Goal: Task Accomplishment & Management: Complete application form

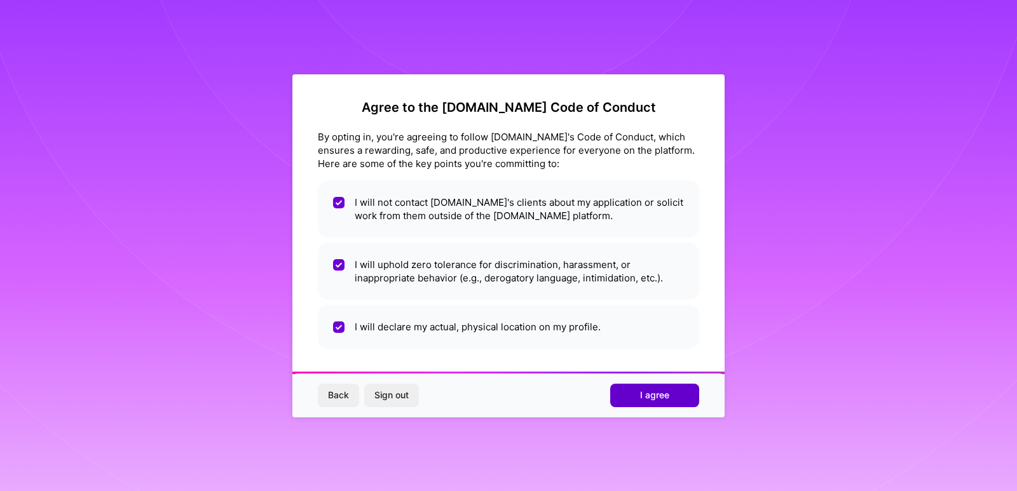
click at [680, 406] on button "I agree" at bounding box center [654, 395] width 89 height 23
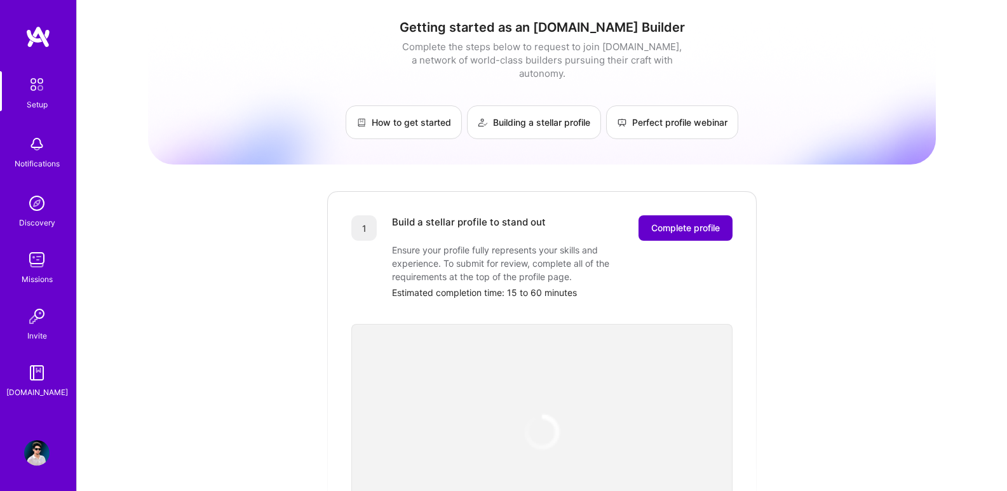
click at [695, 215] on button "Complete profile" at bounding box center [686, 227] width 94 height 25
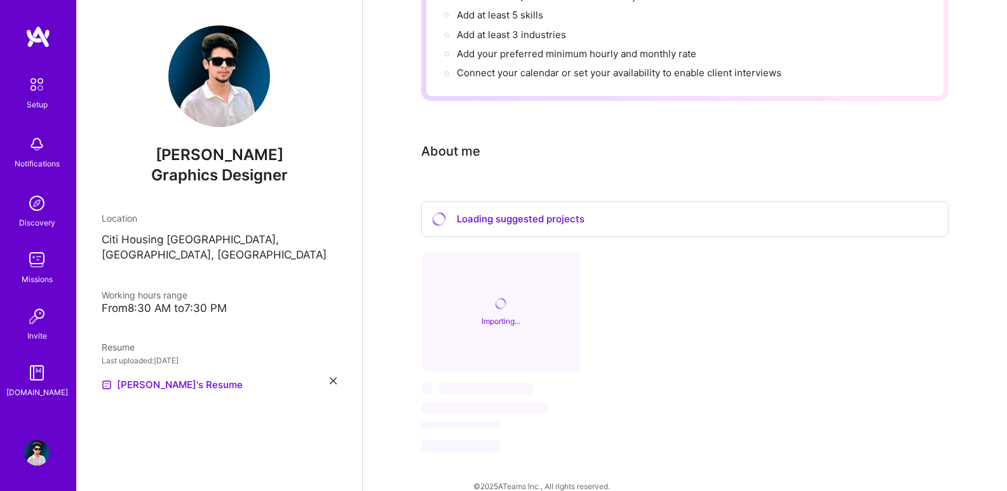
scroll to position [222, 0]
select select "US"
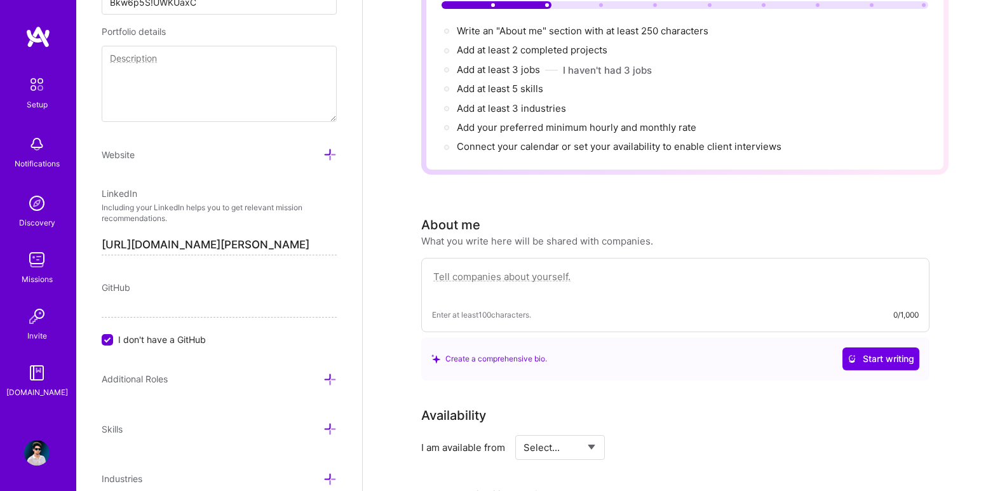
scroll to position [100, 0]
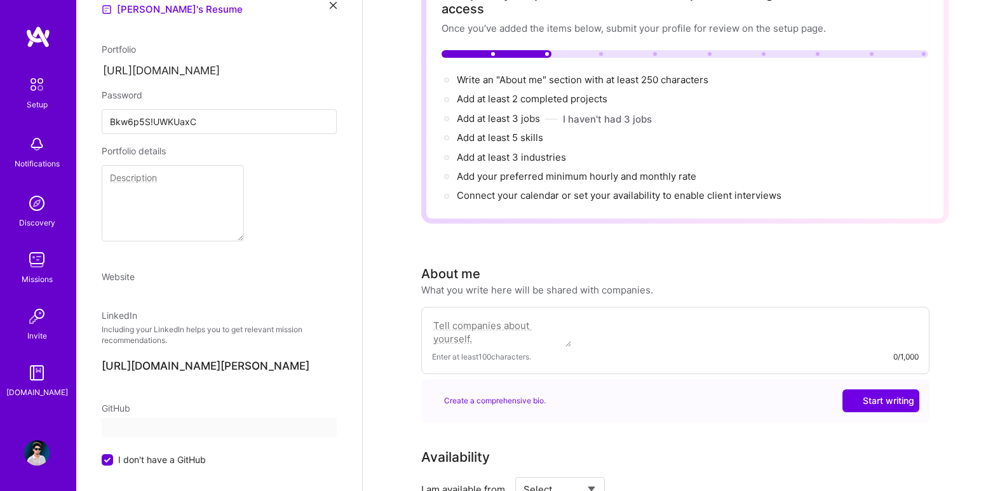
select select "US"
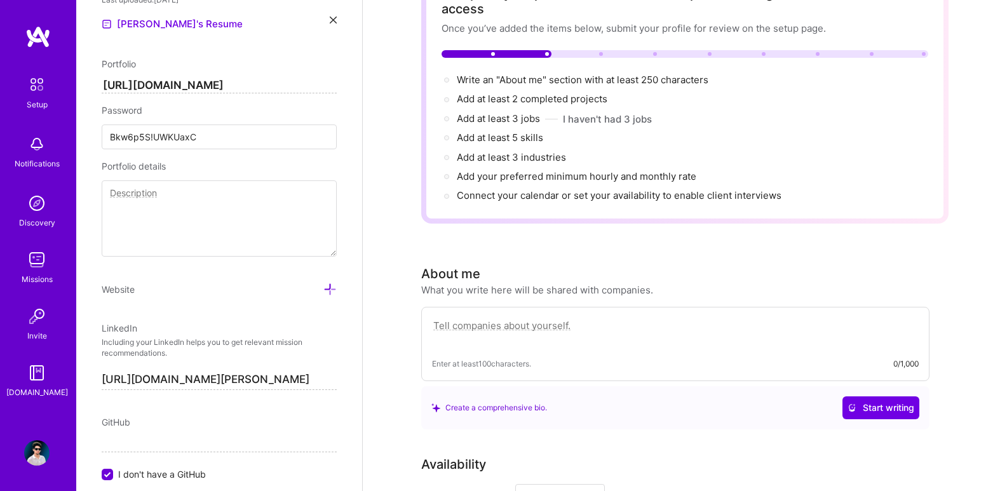
scroll to position [724, 0]
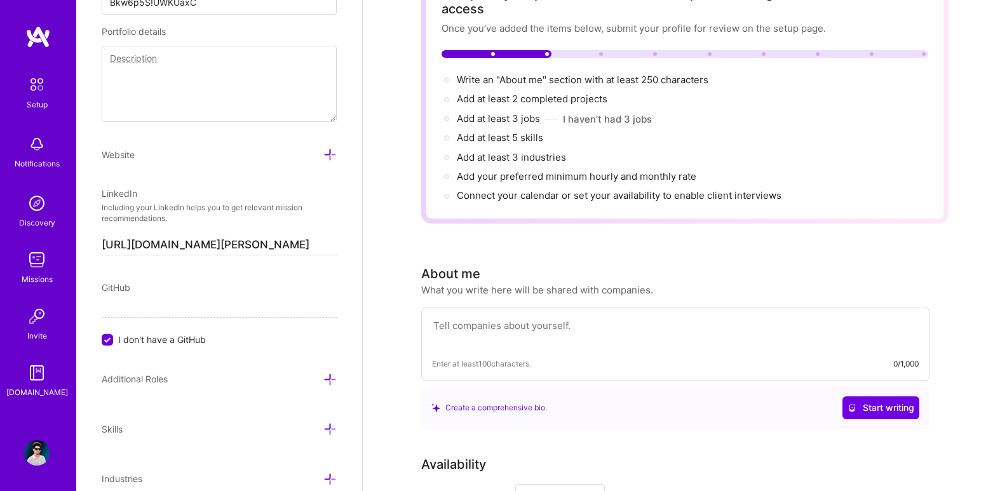
click at [217, 187] on div "LinkedIn" at bounding box center [219, 193] width 235 height 13
click at [201, 107] on textarea at bounding box center [219, 84] width 235 height 76
paste textarea "https://www.linkedin.com/in/rehan-ali-23a775329/"
type textarea "https://www.linkedin.com/in/rehan-ali-23a775329/"
paste textarea "https://www.behance.net/rehangraphic3"
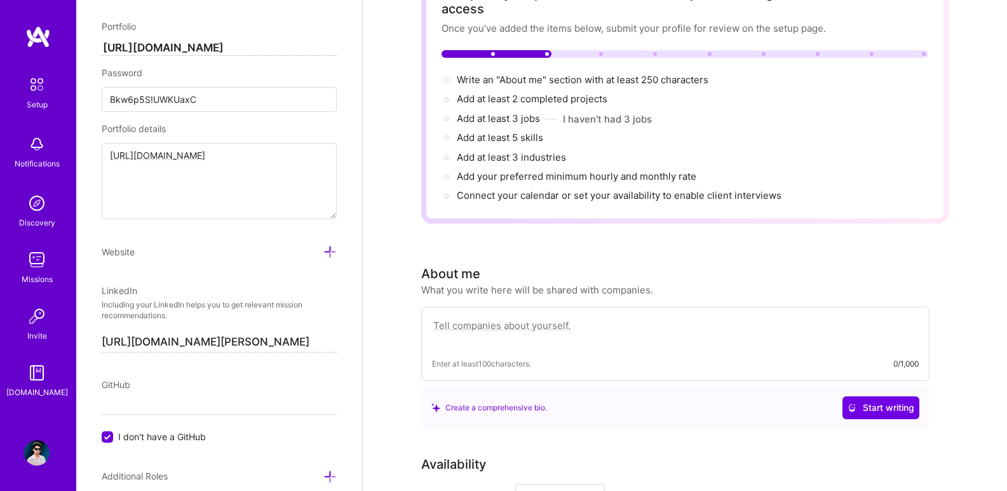
scroll to position [613, 0]
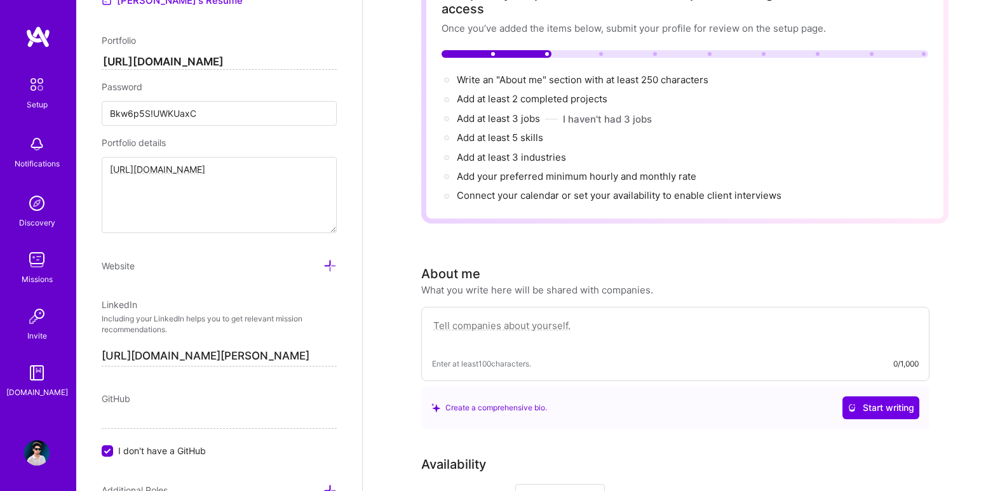
type textarea "https://www.behance.net/rehangraphic3"
click at [207, 105] on input "Bkw6p5S!UWKUaxC" at bounding box center [219, 113] width 235 height 25
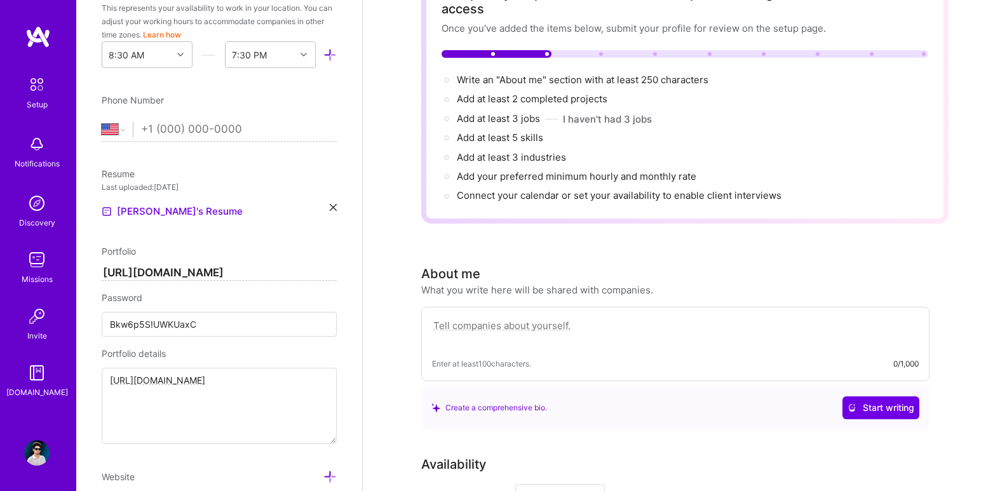
scroll to position [399, 0]
click at [187, 124] on input "tel" at bounding box center [239, 132] width 196 height 37
click at [128, 135] on select "Afghanistan Åland Islands Albania Algeria American Samoa Andorra Angola Anguill…" at bounding box center [117, 132] width 31 height 15
select select "PK"
click at [102, 125] on select "Afghanistan Åland Islands Albania Algeria American Samoa Andorra Angola Anguill…" at bounding box center [117, 132] width 31 height 15
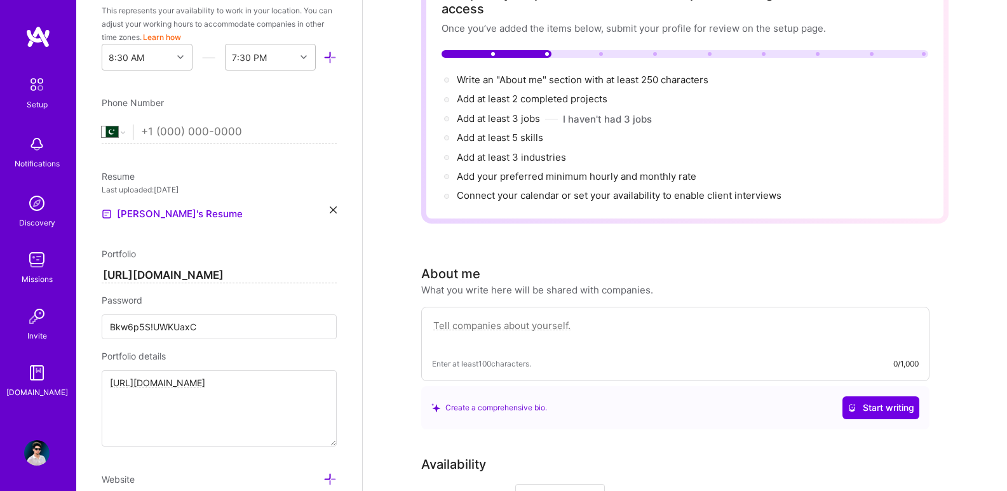
click at [133, 133] on div "Afghanistan Åland Islands Albania Algeria American Samoa Andorra Angola Anguill…" at bounding box center [219, 132] width 235 height 15
click at [126, 132] on select "Afghanistan Åland Islands Albania Algeria American Samoa Andorra Angola Anguill…" at bounding box center [117, 132] width 31 height 15
click at [102, 125] on select "Afghanistan Åland Islands Albania Algeria American Samoa Andorra Angola Anguill…" at bounding box center [117, 132] width 31 height 15
click at [197, 137] on input "tel" at bounding box center [239, 132] width 196 height 37
type input "+92 315 4138954"
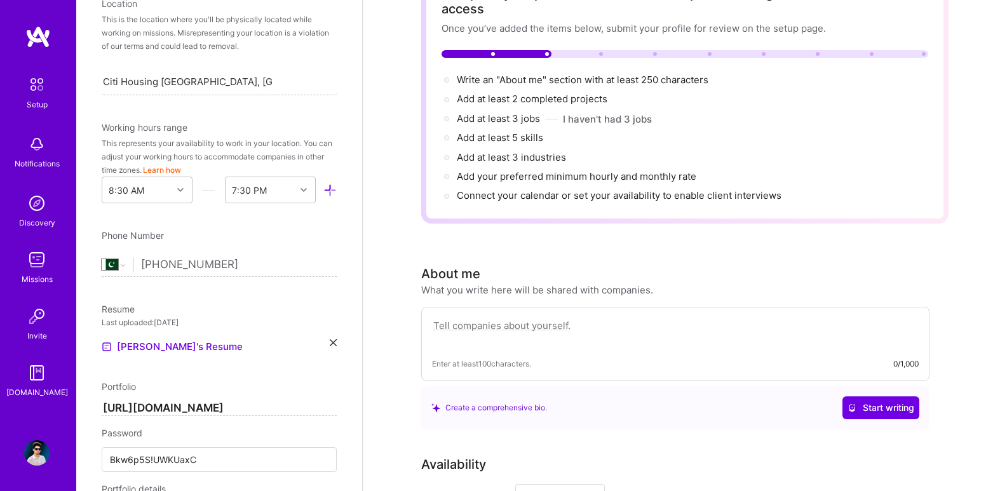
scroll to position [247, 0]
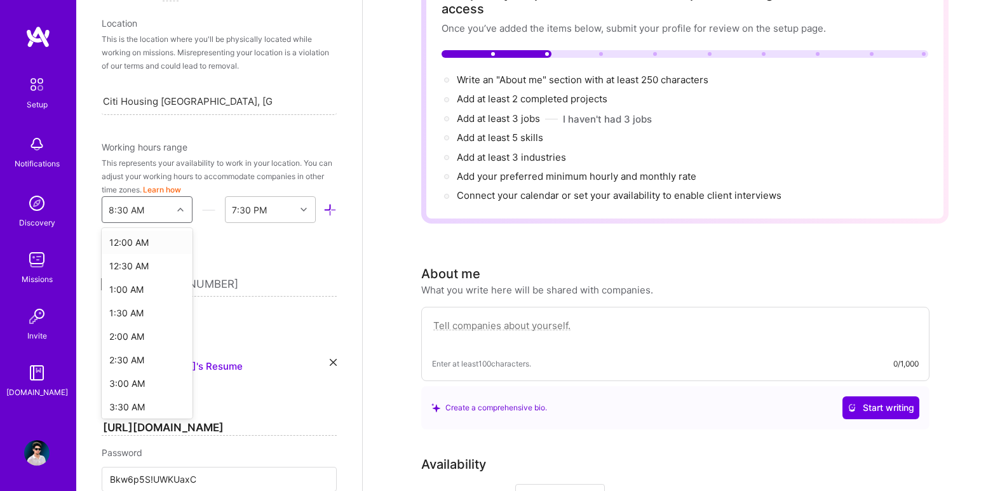
click at [177, 207] on icon at bounding box center [180, 210] width 6 height 6
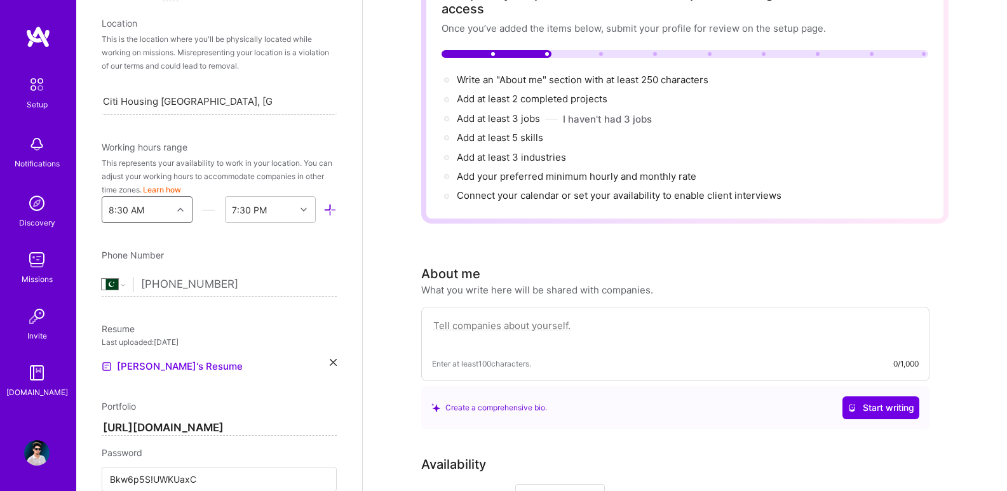
click at [177, 207] on icon at bounding box center [180, 210] width 6 height 6
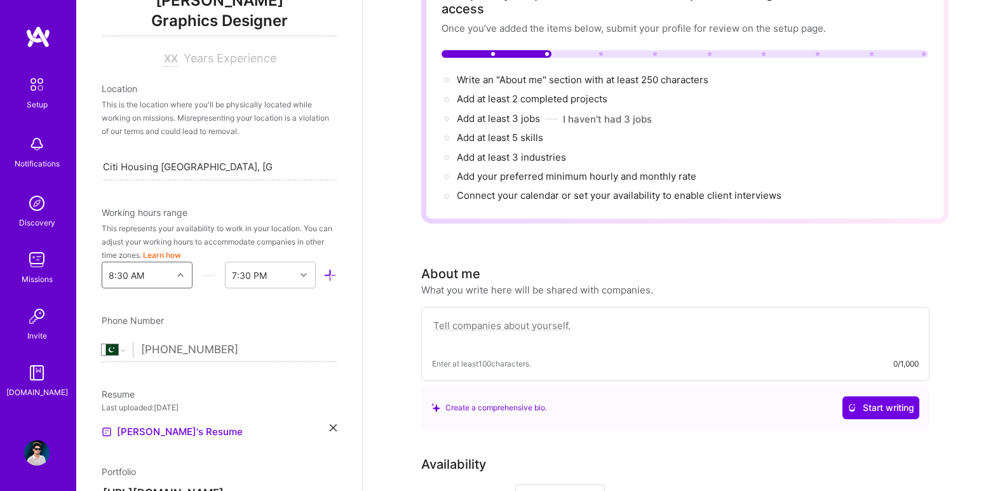
scroll to position [161, 0]
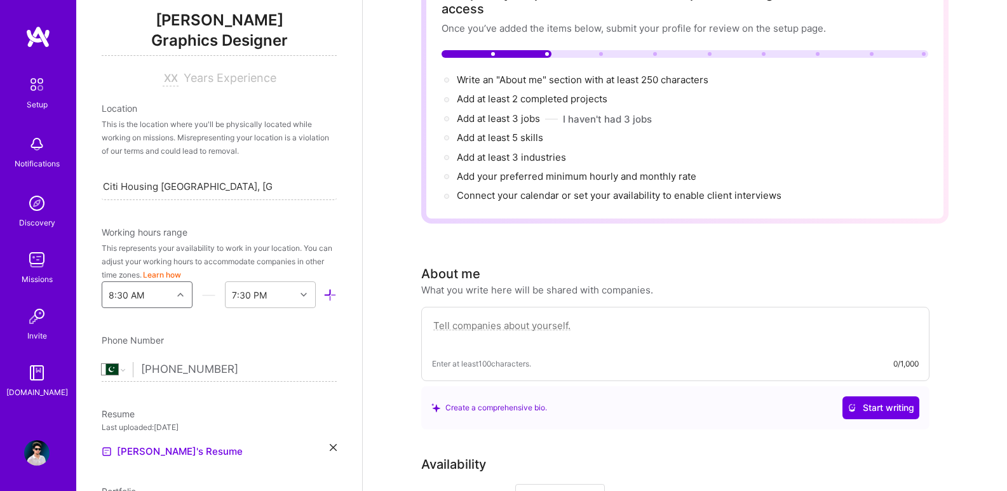
click at [202, 74] on span "Years Experience" at bounding box center [230, 77] width 93 height 13
click at [177, 74] on div at bounding box center [173, 77] width 21 height 13
click at [176, 76] on div at bounding box center [173, 77] width 21 height 13
click at [173, 78] on input at bounding box center [171, 78] width 16 height 15
type input "5"
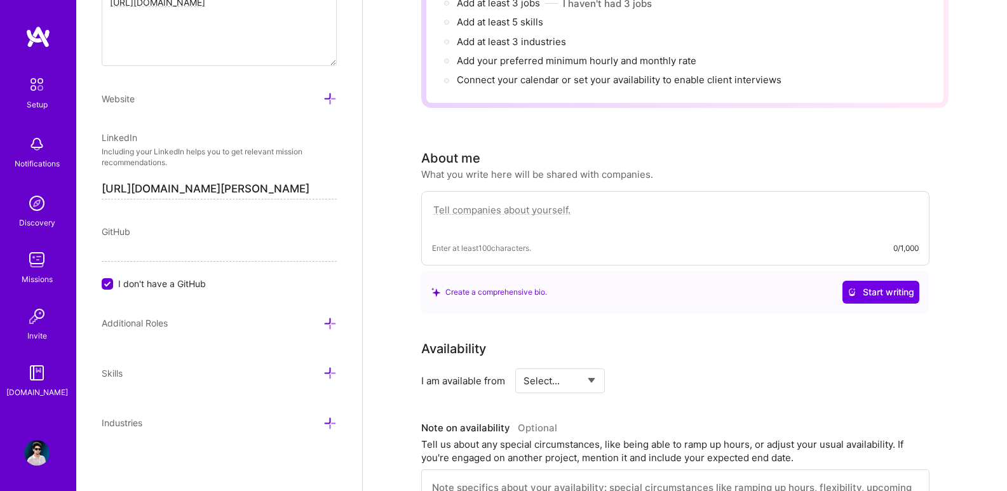
scroll to position [217, 0]
type input "5"
click at [323, 320] on icon at bounding box center [329, 323] width 13 height 13
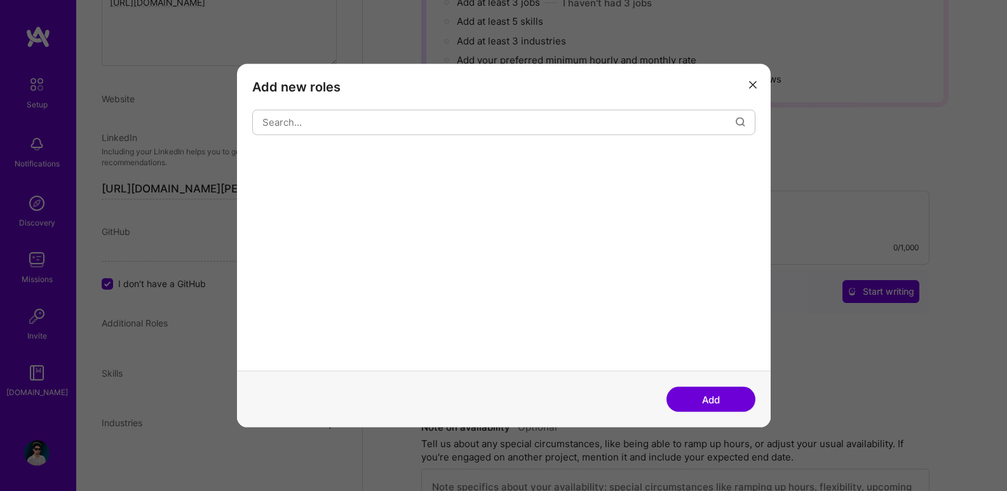
click at [749, 78] on button "modal" at bounding box center [752, 84] width 15 height 21
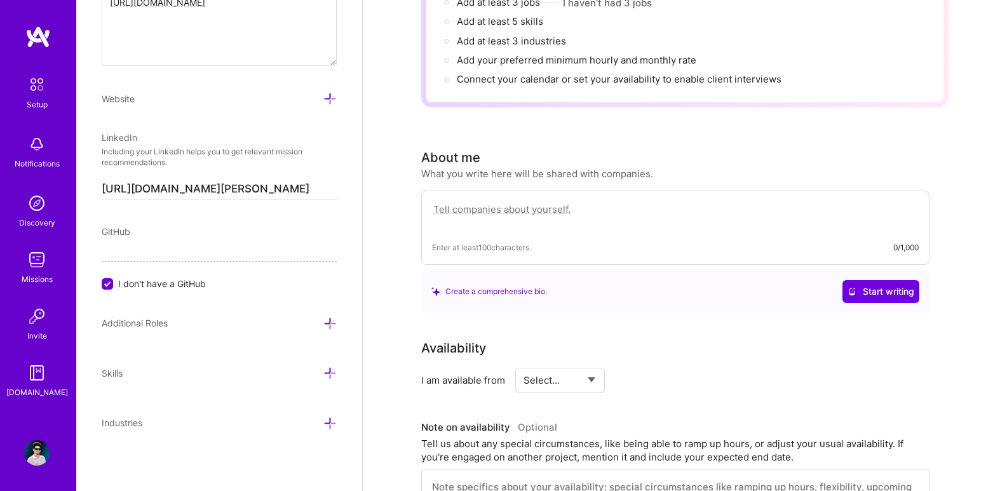
click at [312, 368] on div "Skills" at bounding box center [219, 373] width 235 height 15
click at [323, 371] on icon at bounding box center [329, 373] width 13 height 13
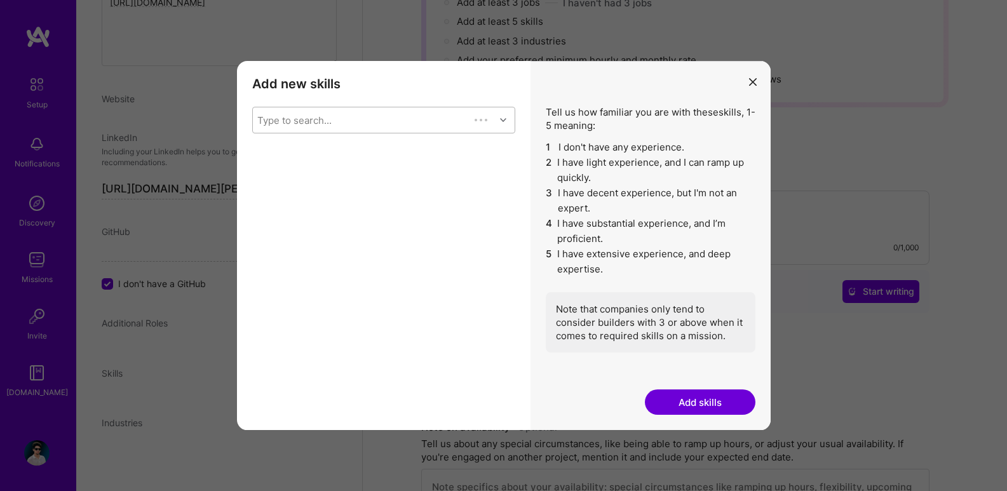
click at [391, 112] on div "Type to search..." at bounding box center [361, 119] width 217 height 25
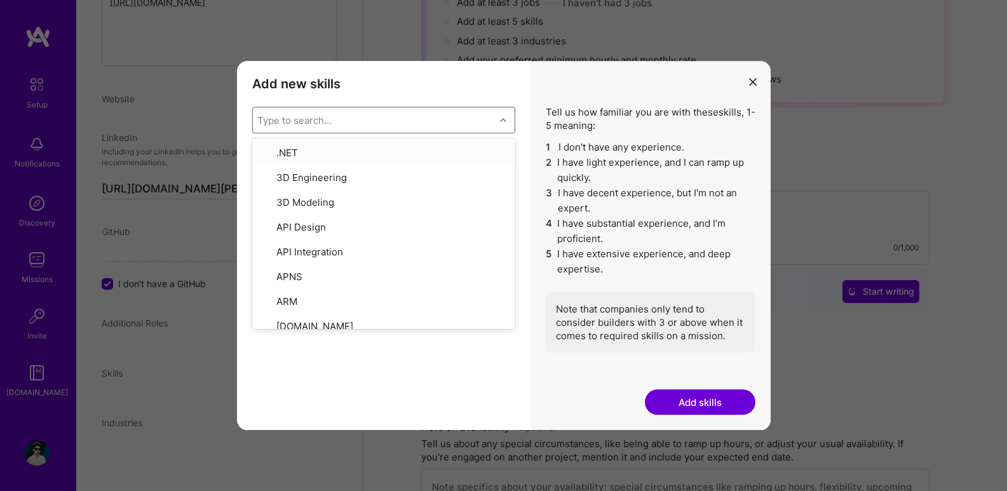
click at [749, 76] on button "modal" at bounding box center [752, 81] width 15 height 21
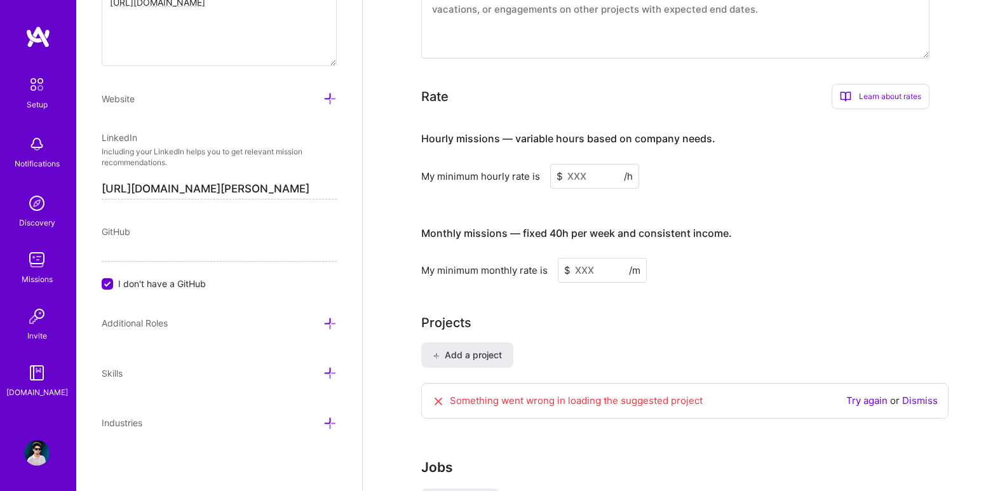
scroll to position [779, 0]
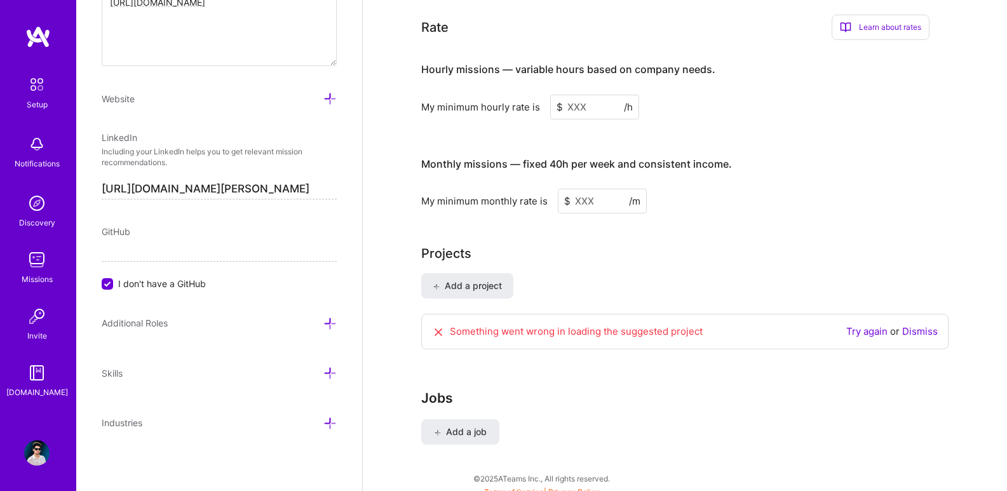
click at [564, 95] on div "$ /h" at bounding box center [594, 107] width 89 height 25
click at [574, 95] on input at bounding box center [594, 107] width 89 height 25
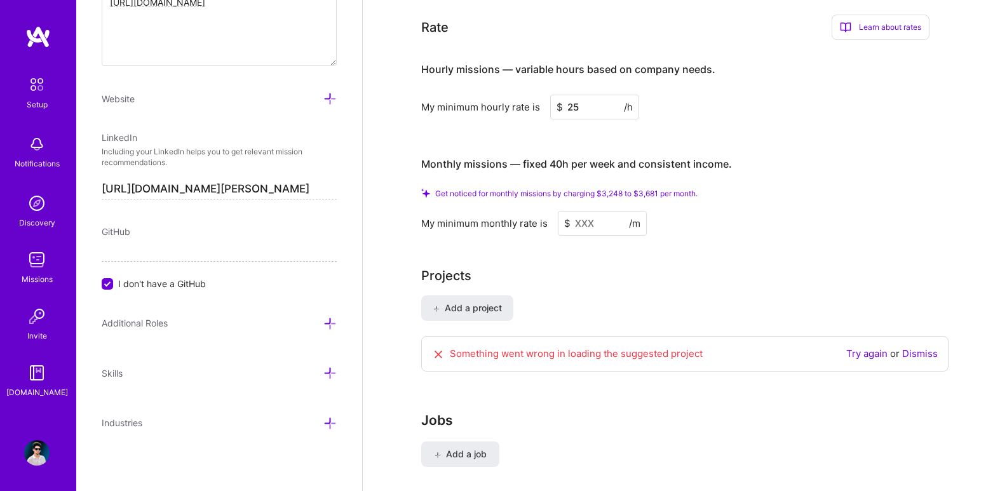
type input "25"
click at [588, 211] on input at bounding box center [602, 223] width 89 height 25
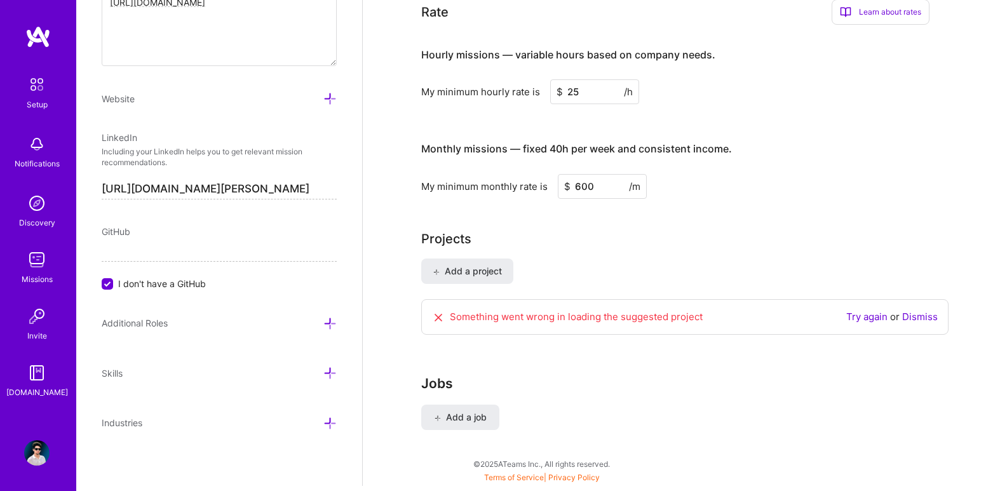
scroll to position [759, 0]
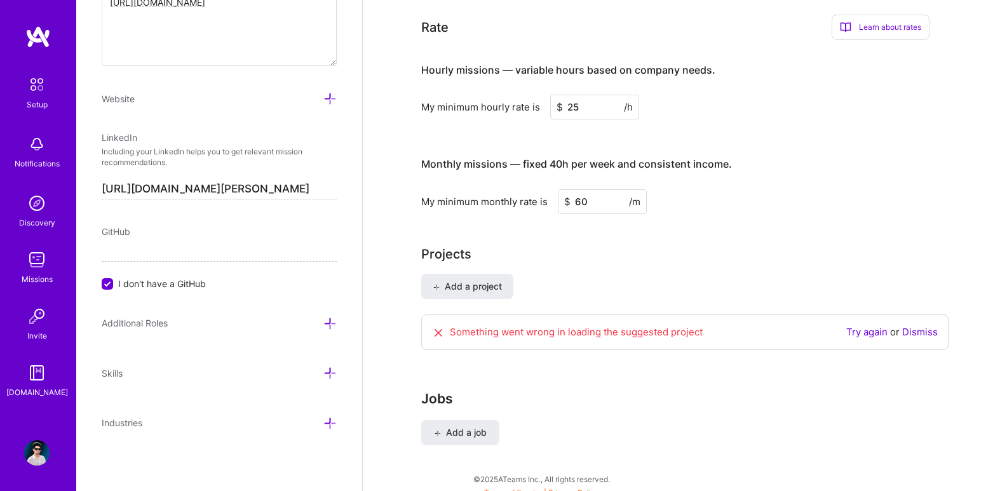
type input "6"
type input "1000"
click at [469, 280] on span "Add a project" at bounding box center [467, 286] width 69 height 13
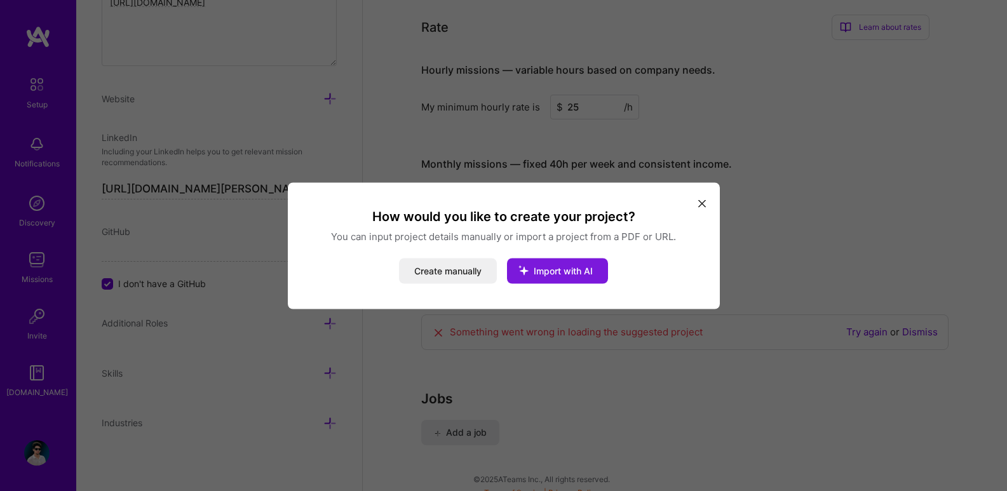
click at [545, 276] on button "Import with AI" at bounding box center [557, 270] width 101 height 25
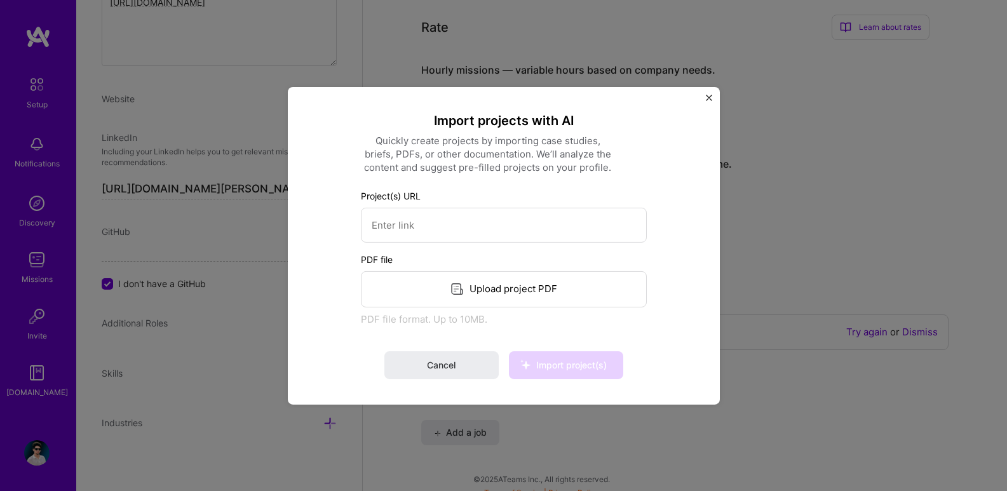
click at [499, 292] on div "Upload project PDF" at bounding box center [504, 289] width 286 height 36
click at [550, 362] on div "Cancel Import project(s)" at bounding box center [504, 365] width 286 height 28
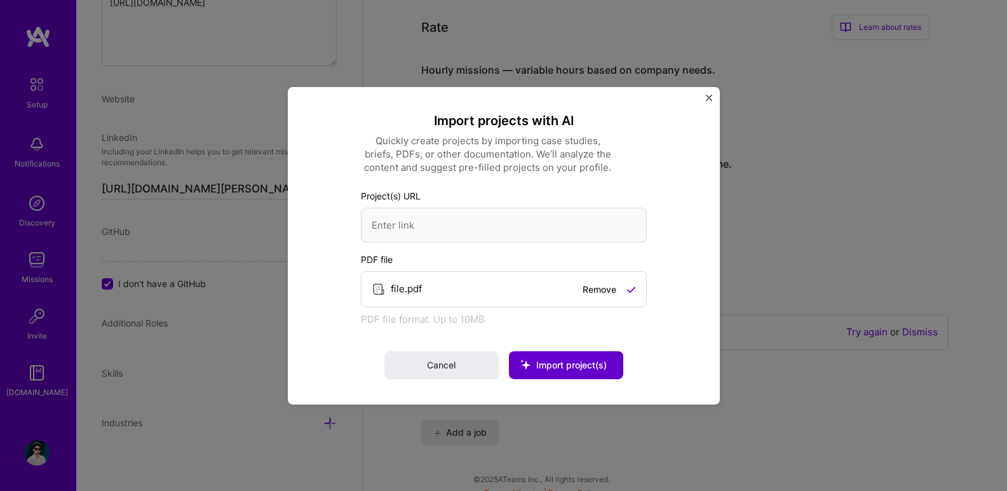
click at [521, 371] on icon at bounding box center [525, 364] width 33 height 33
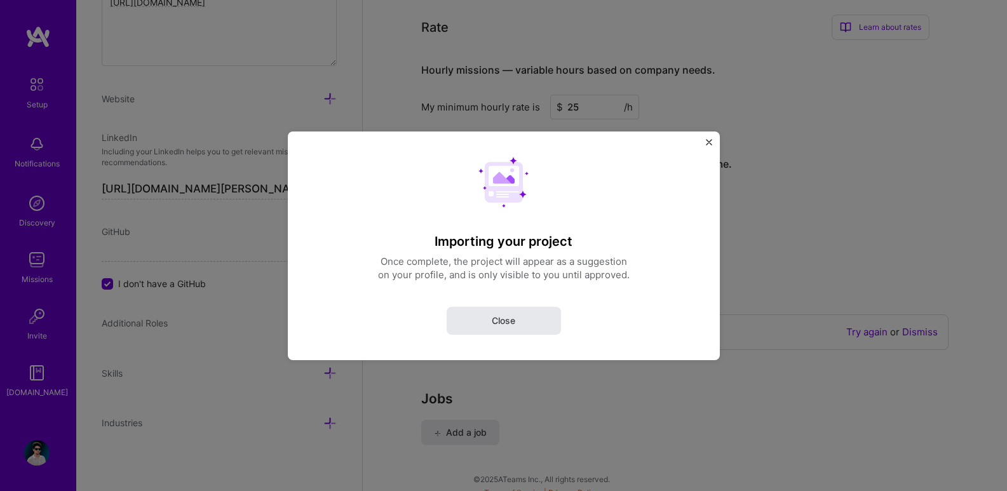
click at [503, 329] on button "Close" at bounding box center [504, 320] width 114 height 28
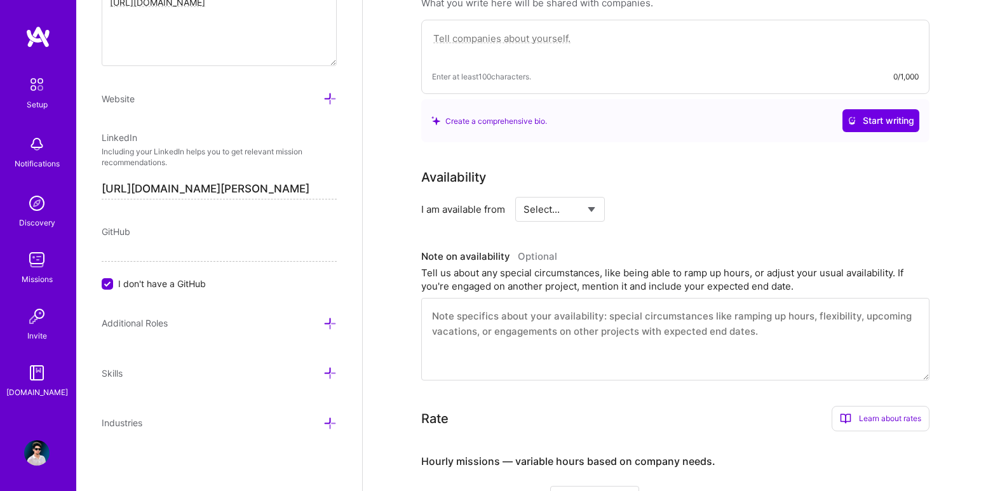
scroll to position [323, 0]
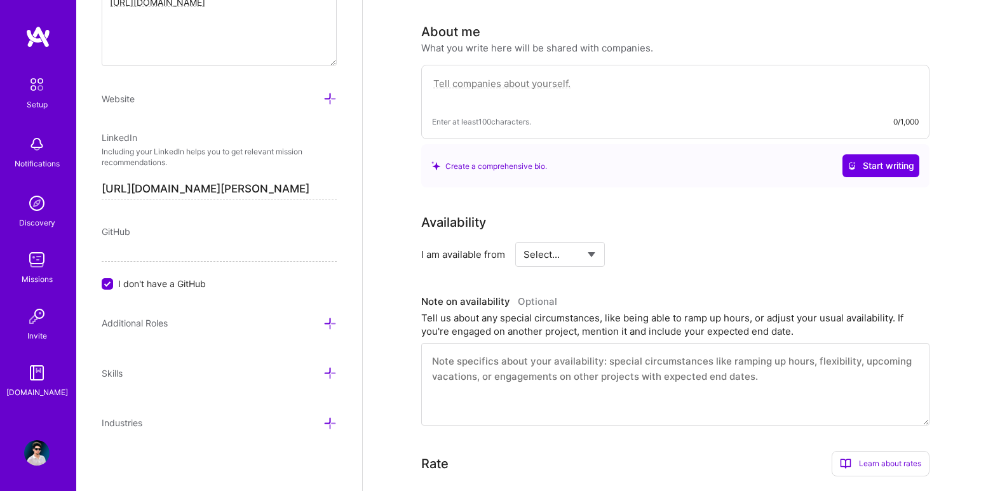
click at [485, 354] on textarea at bounding box center [675, 384] width 508 height 83
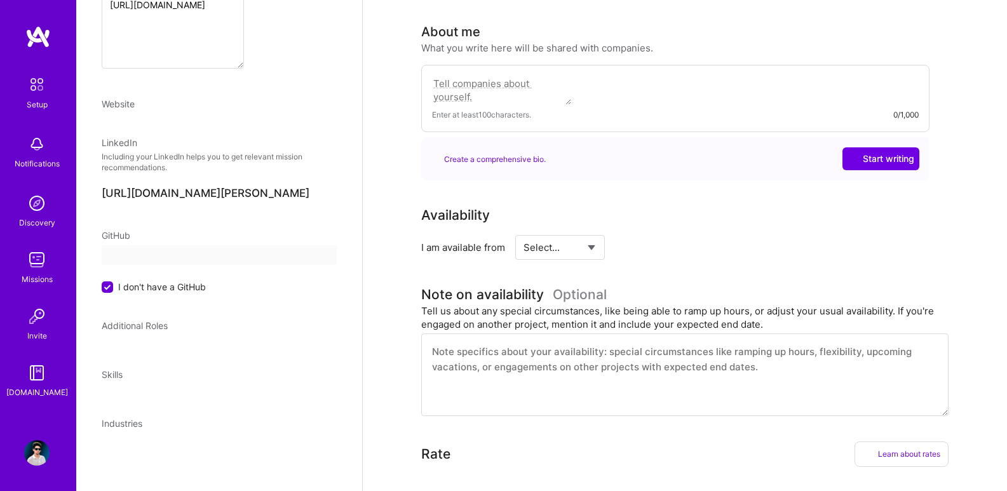
select select "US"
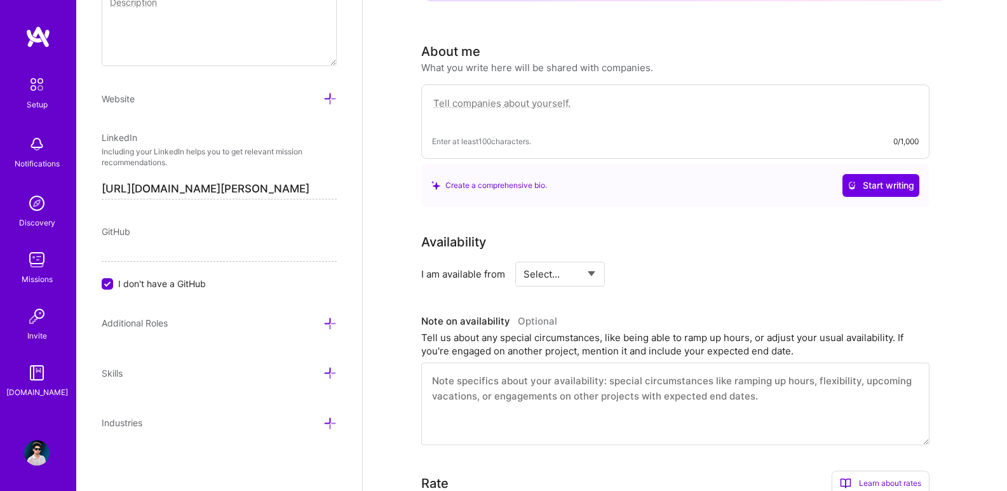
scroll to position [724, 0]
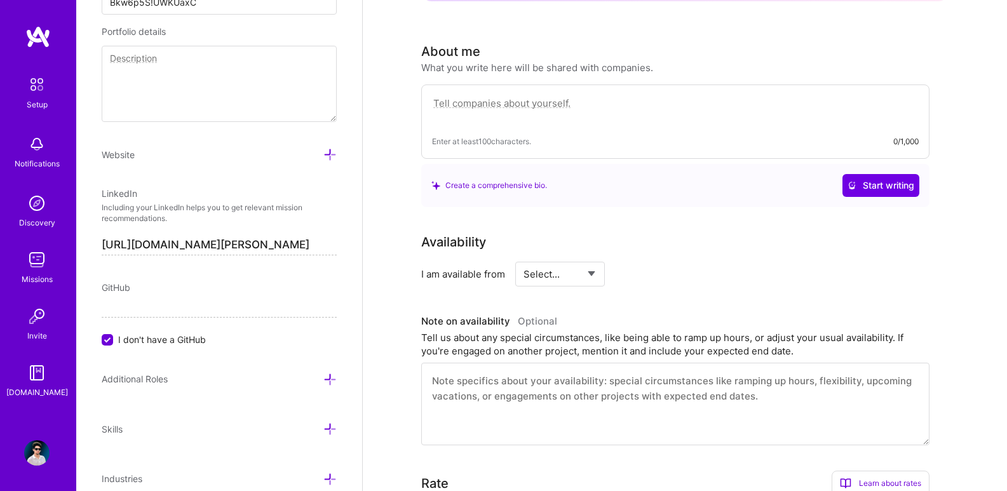
click at [478, 102] on textarea at bounding box center [675, 109] width 487 height 29
paste textarea "I’m a passionate UI/UX & Graphic Designer with [X+] years of experience craftin…"
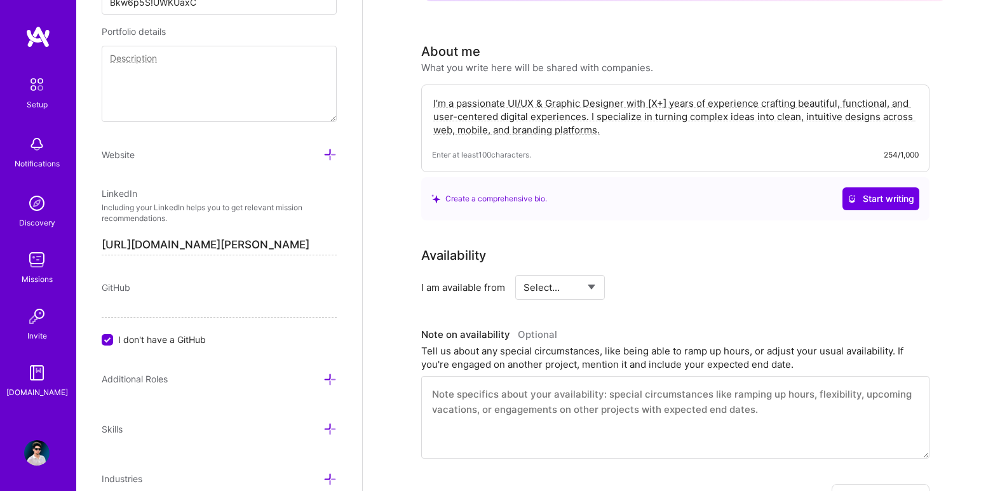
click at [721, 202] on div "Create a comprehensive bio. Start writing" at bounding box center [675, 198] width 508 height 43
click at [829, 198] on div "Create a comprehensive bio. Start writing" at bounding box center [675, 198] width 508 height 43
click at [846, 189] on button "Start writing" at bounding box center [881, 198] width 77 height 23
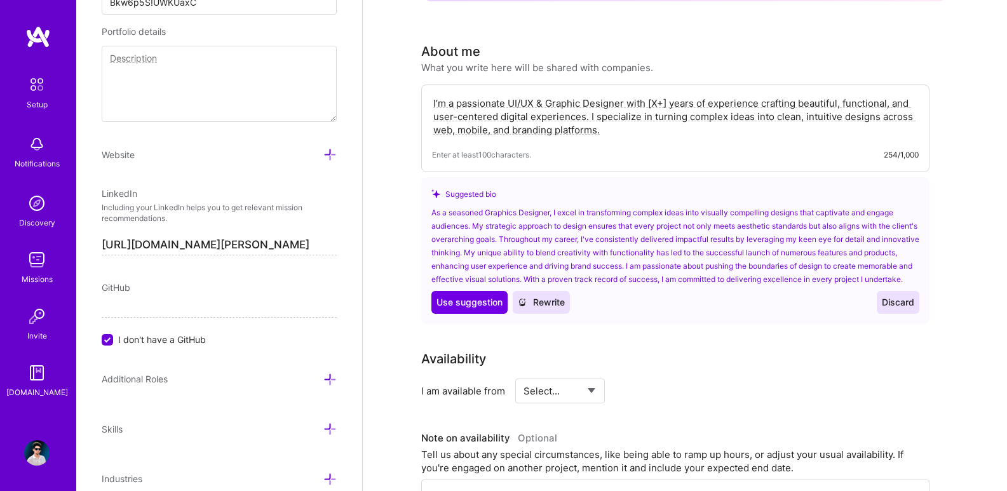
click at [657, 97] on textarea "I’m a passionate UI/UX & Graphic Designer with [X+] years of experience craftin…" at bounding box center [675, 116] width 487 height 43
click at [657, 95] on textarea "I’m a passionate UI/UX & Graphic Designer with [X+] years of experience craftin…" at bounding box center [675, 116] width 487 height 43
click at [487, 304] on span "Use suggestion" at bounding box center [470, 302] width 66 height 13
type textarea "As a seasoned Graphics Designer, I excel in transforming complex ideas into vis…"
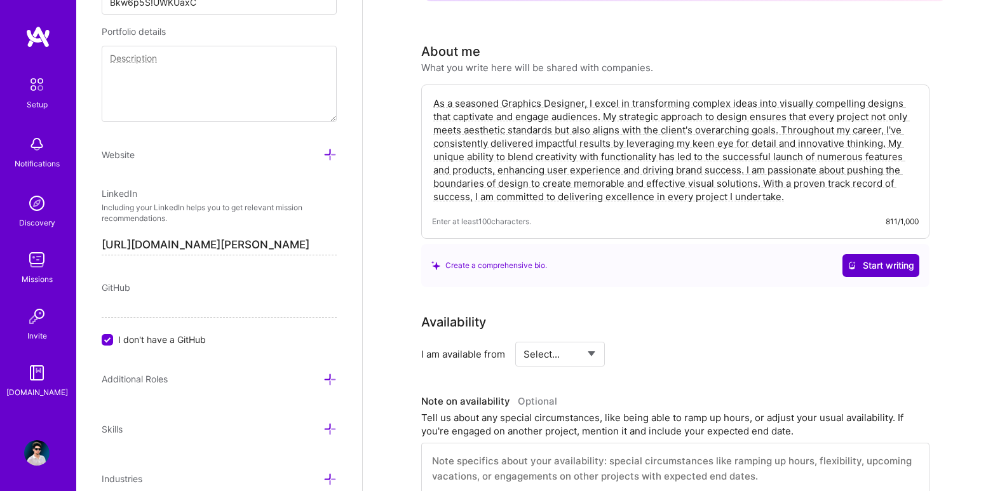
click at [859, 254] on button "Start writing" at bounding box center [881, 265] width 77 height 23
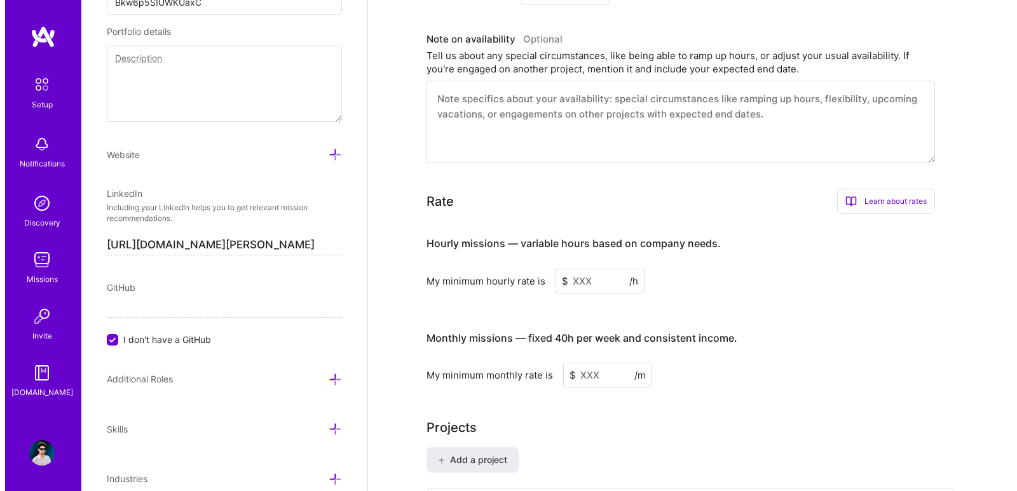
scroll to position [963, 0]
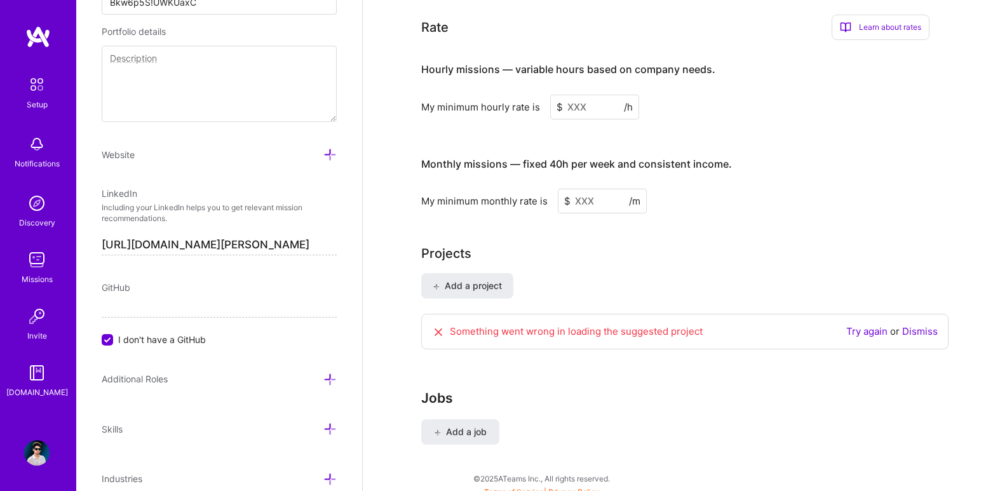
click at [909, 325] on link "Dismiss" at bounding box center [920, 331] width 36 height 12
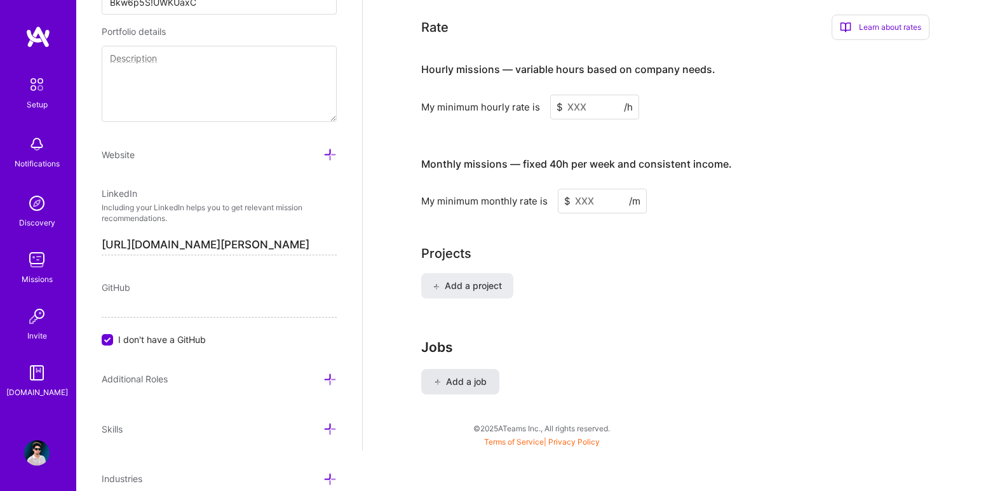
click at [469, 377] on button "Add a job" at bounding box center [460, 381] width 78 height 25
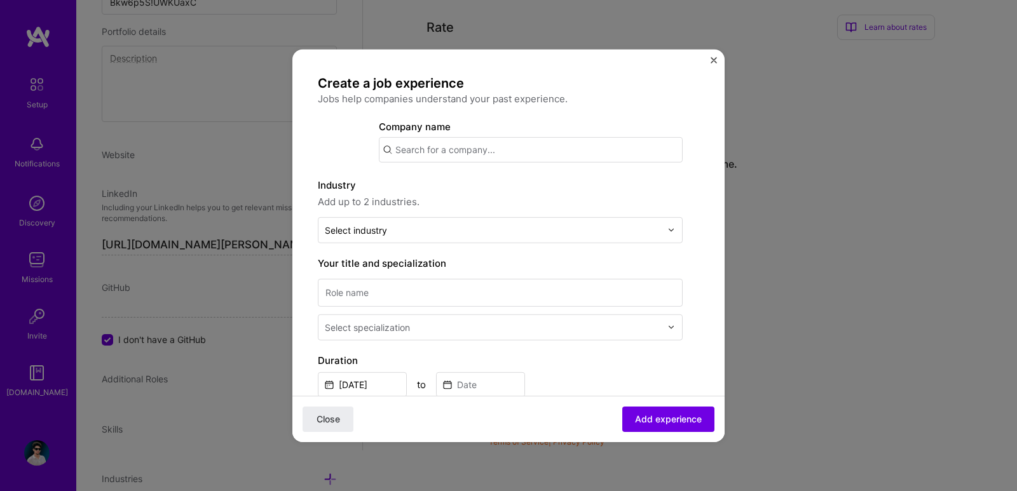
scroll to position [859, 0]
click at [709, 59] on div "Create a job experience Jobs help companies understand your past experience. Co…" at bounding box center [508, 245] width 432 height 393
click at [712, 59] on img "Close" at bounding box center [713, 60] width 6 height 6
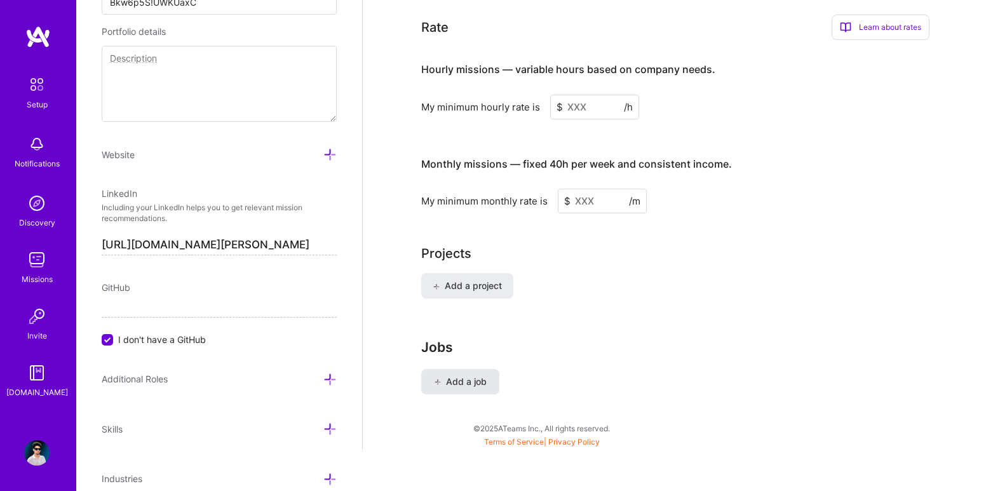
click at [471, 373] on button "Add a job" at bounding box center [460, 381] width 78 height 25
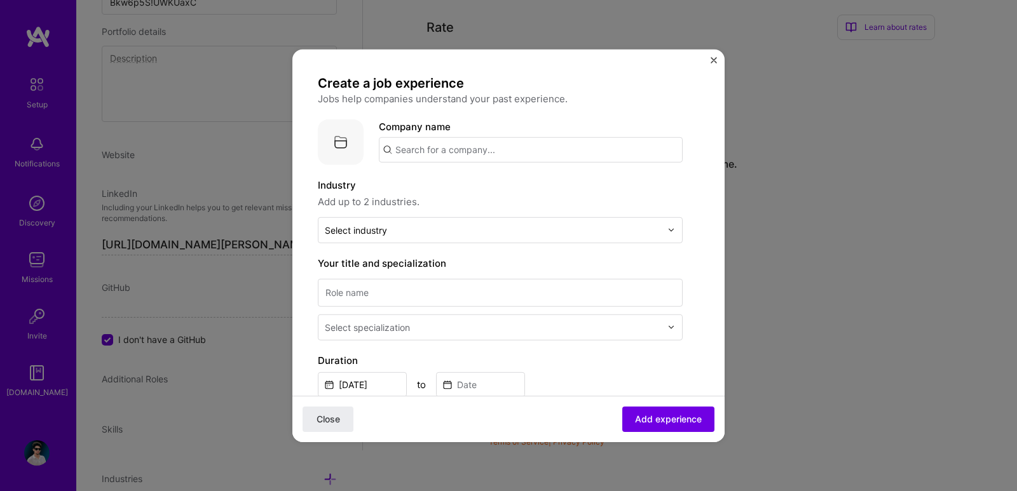
click at [447, 149] on input "text" at bounding box center [531, 149] width 304 height 25
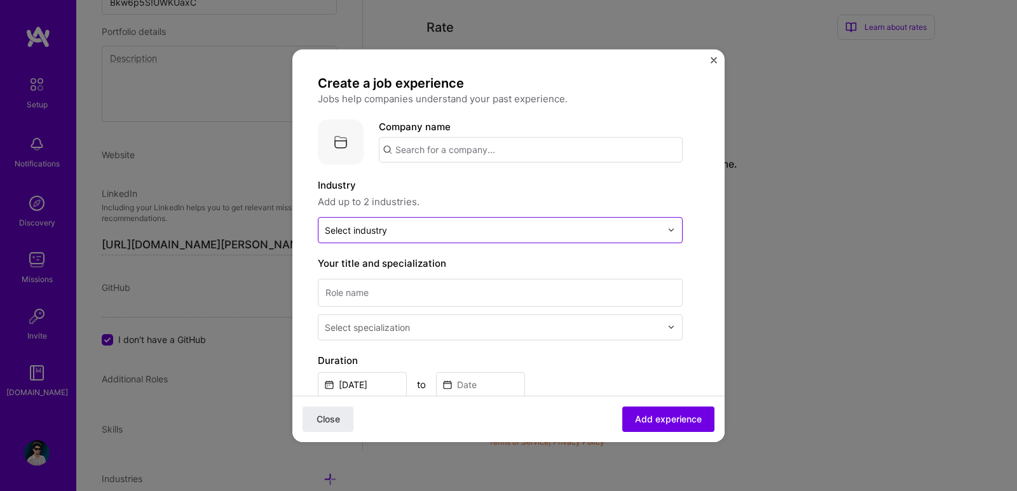
click at [402, 235] on input "text" at bounding box center [493, 229] width 336 height 13
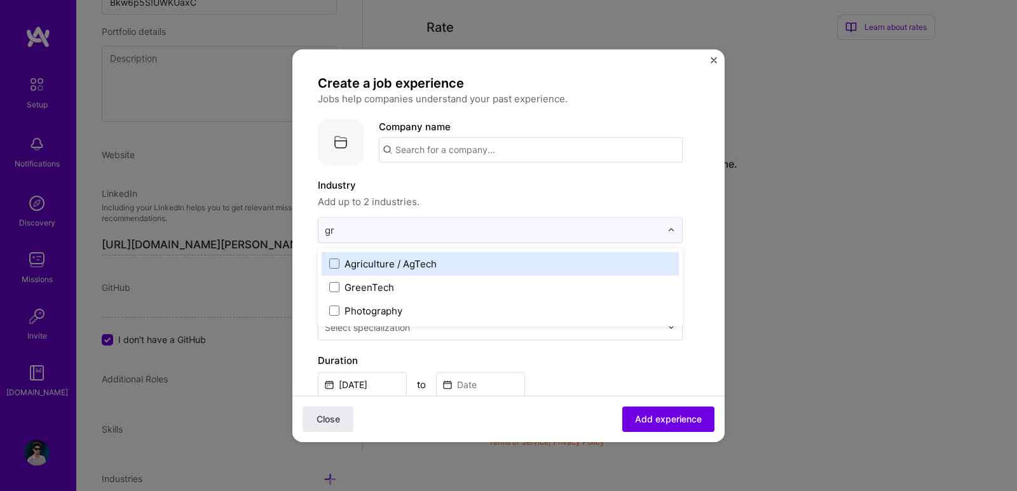
type input "g"
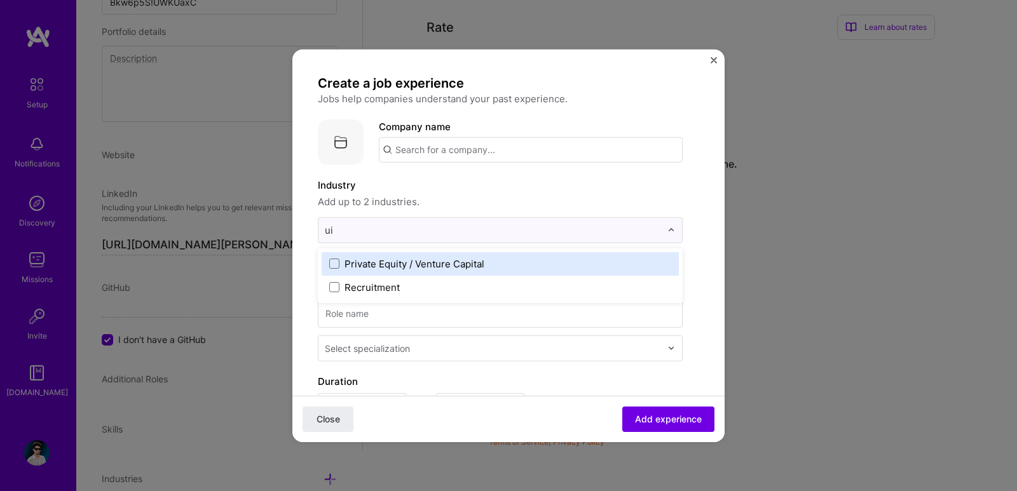
type input "u"
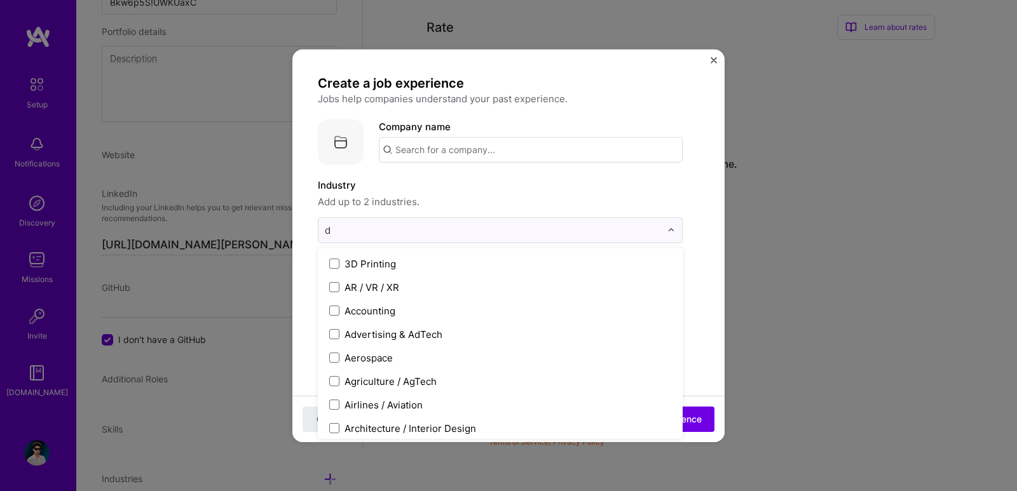
type input "de"
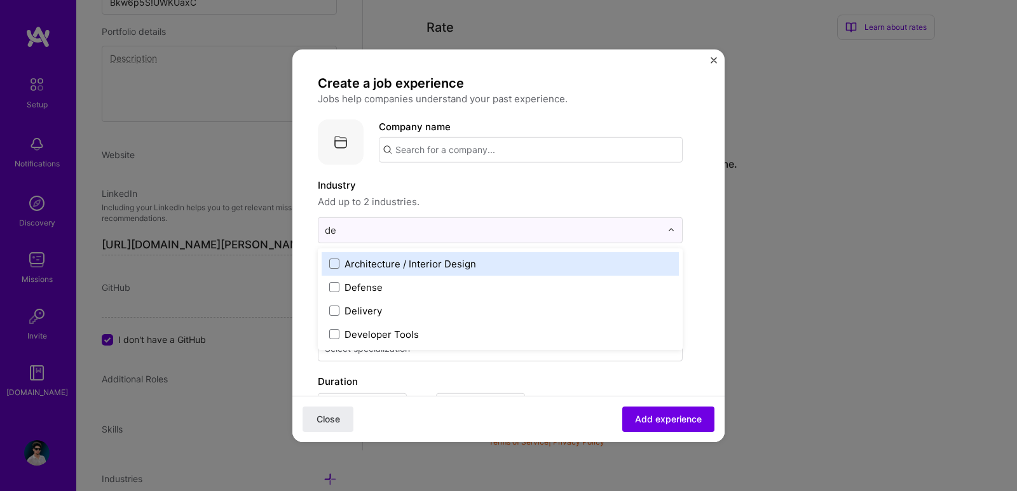
click at [403, 264] on div "Architecture / Interior Design" at bounding box center [410, 263] width 132 height 13
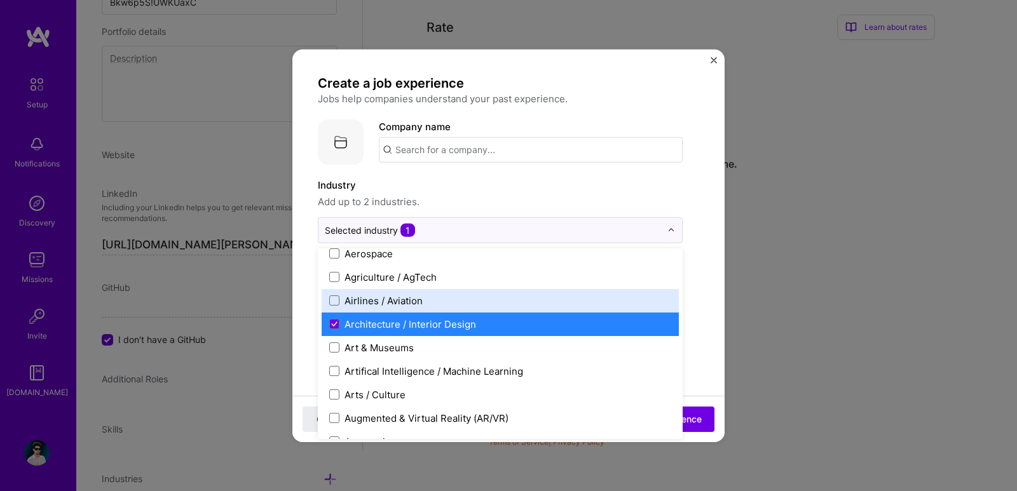
scroll to position [236, 0]
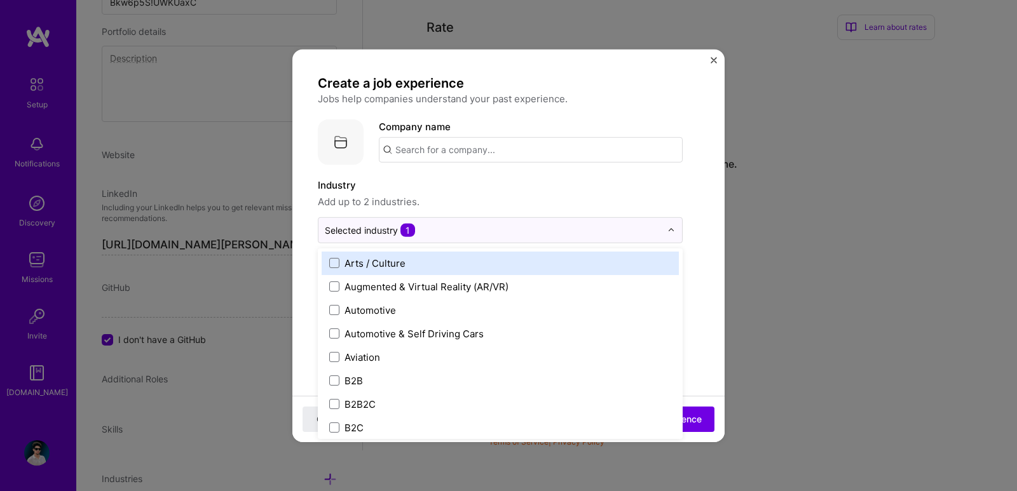
click at [378, 256] on div "Arts / Culture" at bounding box center [374, 262] width 61 height 13
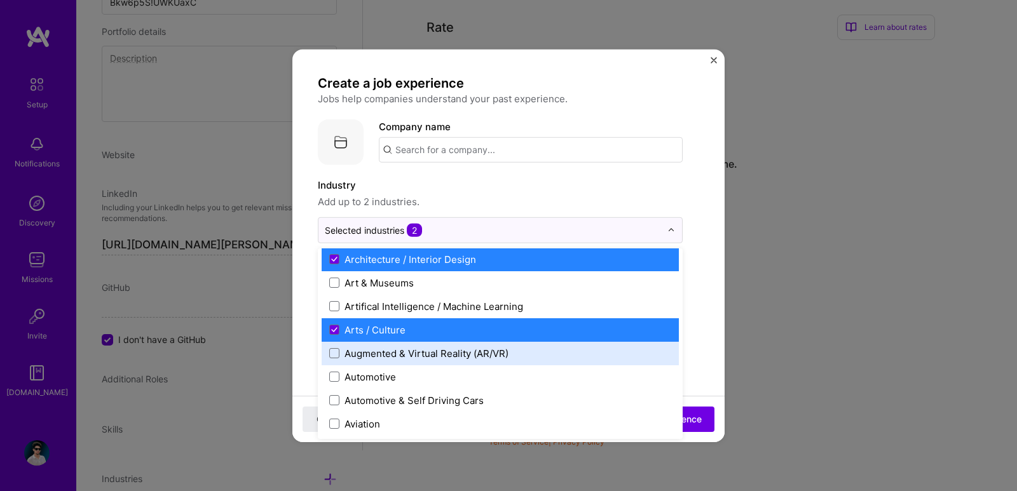
scroll to position [0, 0]
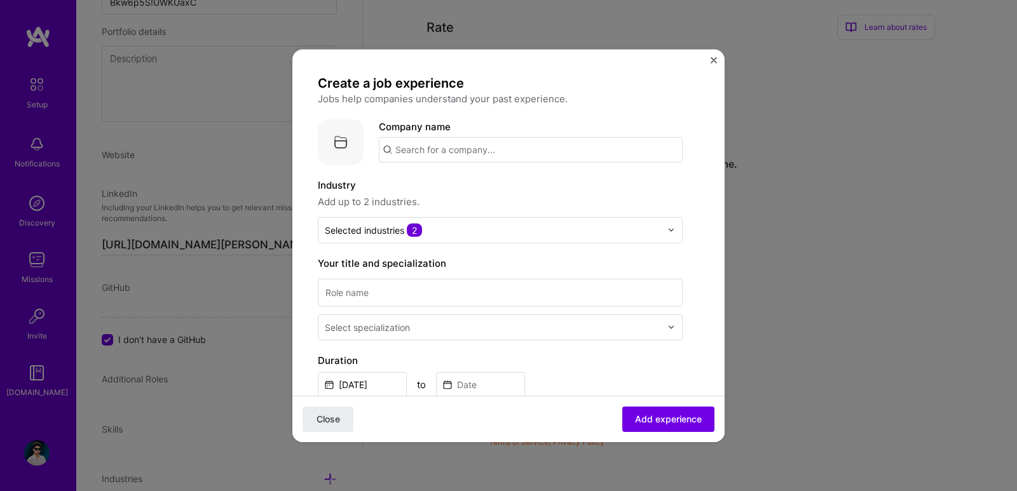
click at [544, 162] on input "text" at bounding box center [531, 149] width 304 height 25
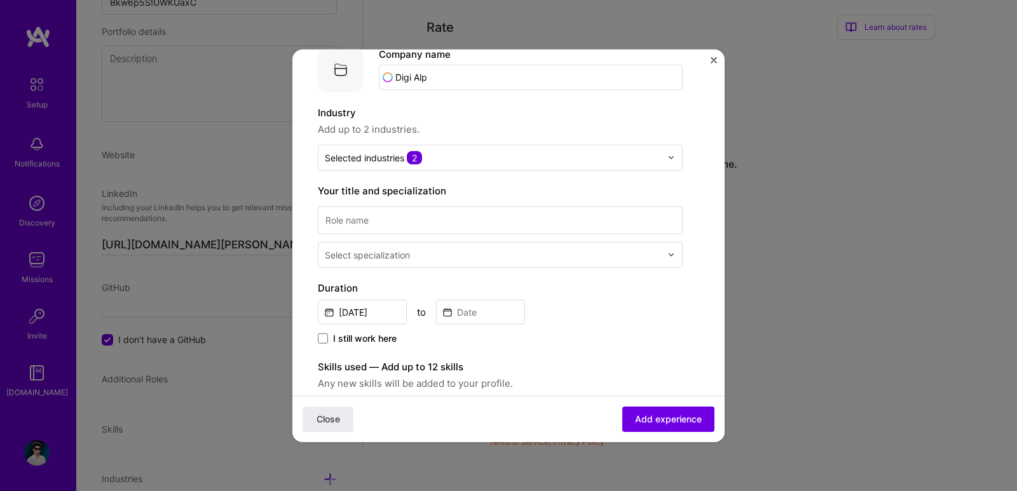
scroll to position [79, 0]
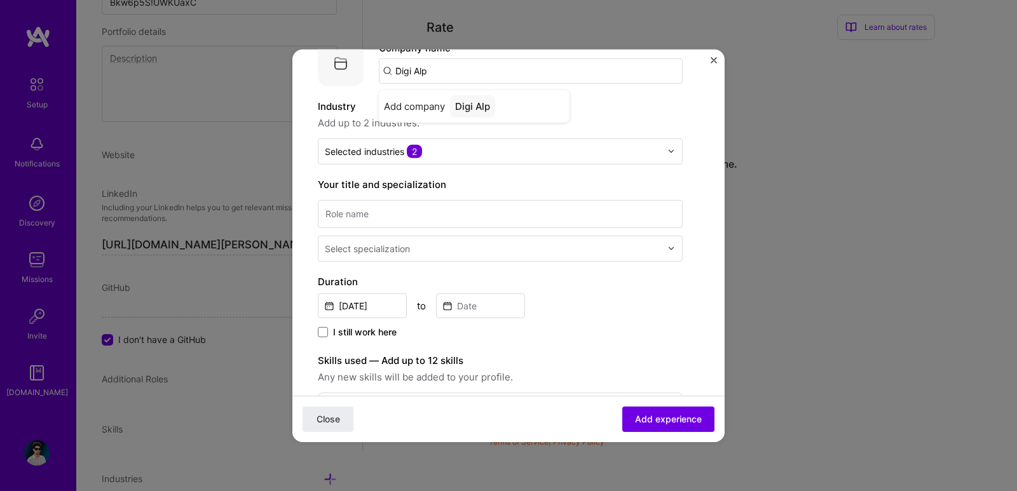
type input "Digi Alp"
click at [455, 226] on input at bounding box center [500, 214] width 365 height 28
type input "Graphic & UI/UX Designer"
click at [432, 248] on input "text" at bounding box center [494, 247] width 339 height 13
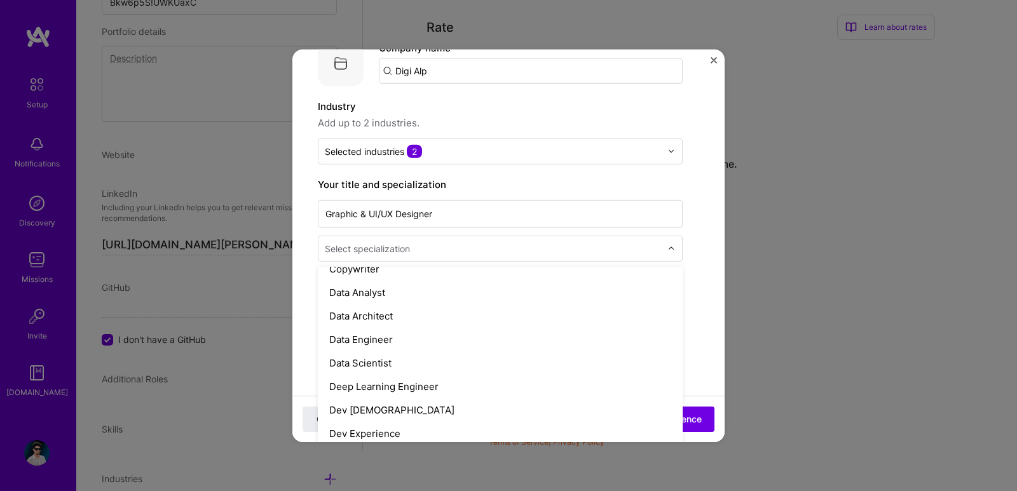
scroll to position [463, 0]
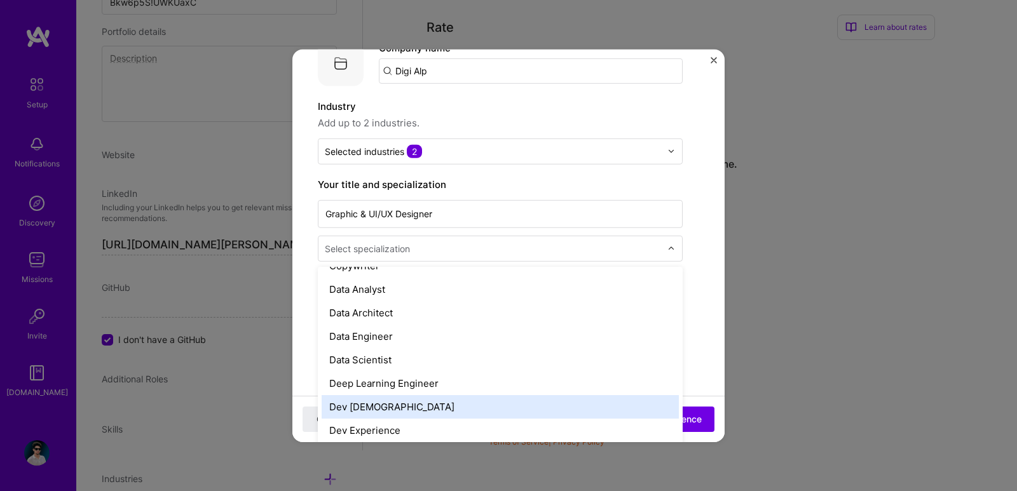
click at [371, 403] on div "Dev Evangelist" at bounding box center [500, 407] width 357 height 24
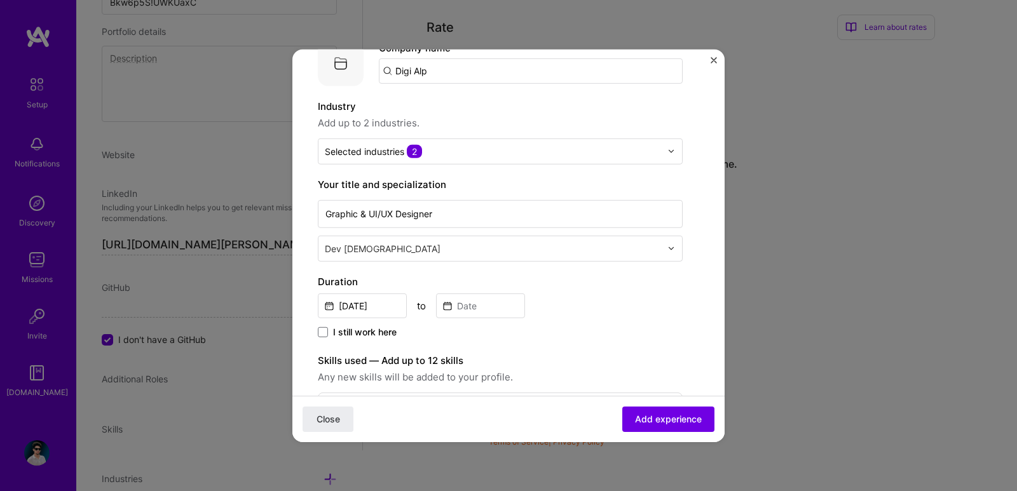
scroll to position [0, 0]
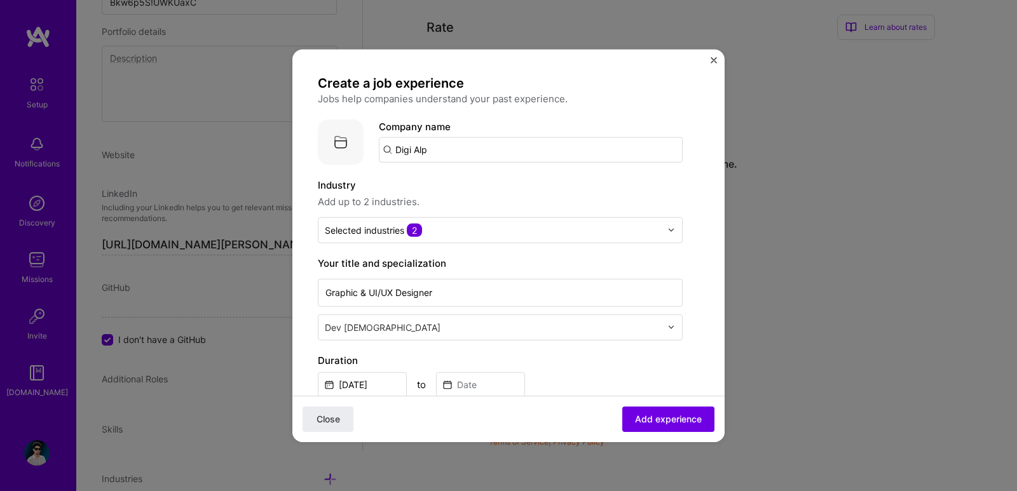
click at [356, 315] on div "Dev Evangelist" at bounding box center [492, 327] width 349 height 25
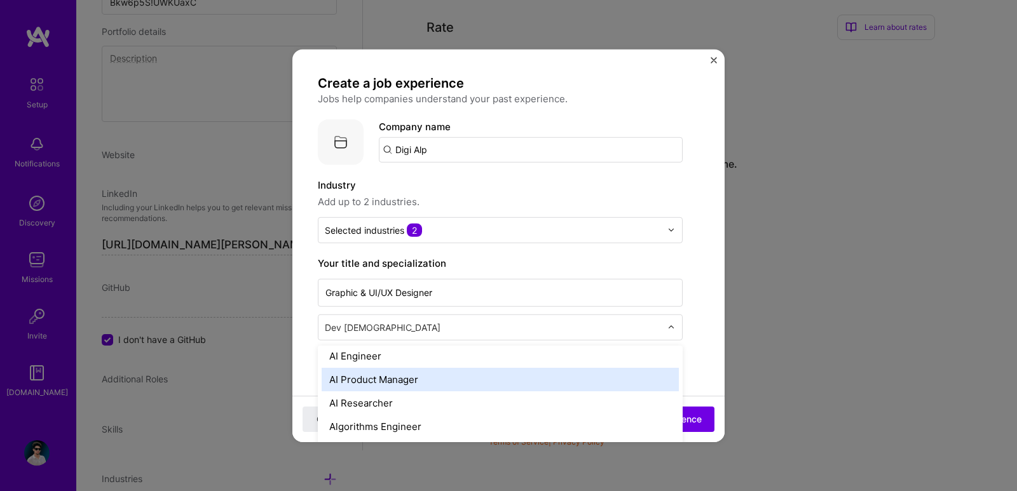
scroll to position [31, 0]
click at [353, 376] on div "AI Product Manager" at bounding box center [500, 377] width 357 height 24
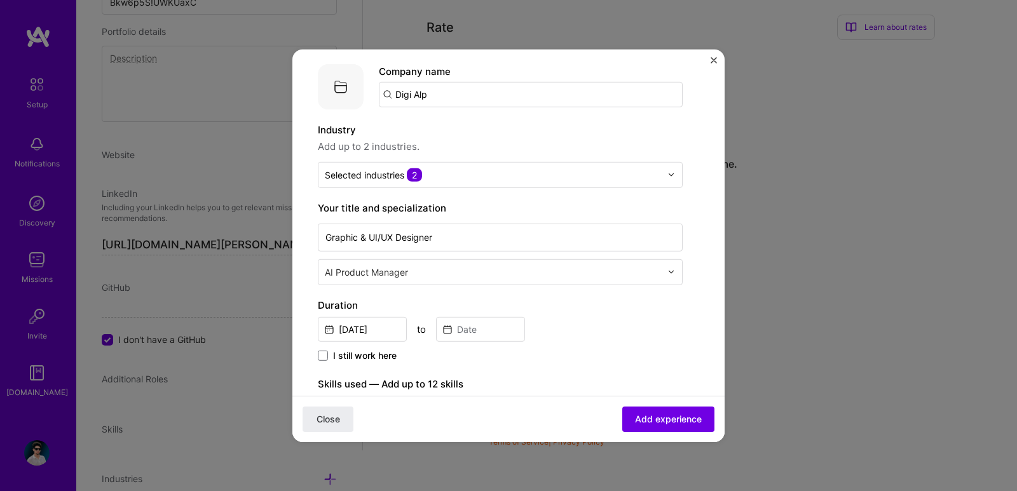
scroll to position [64, 0]
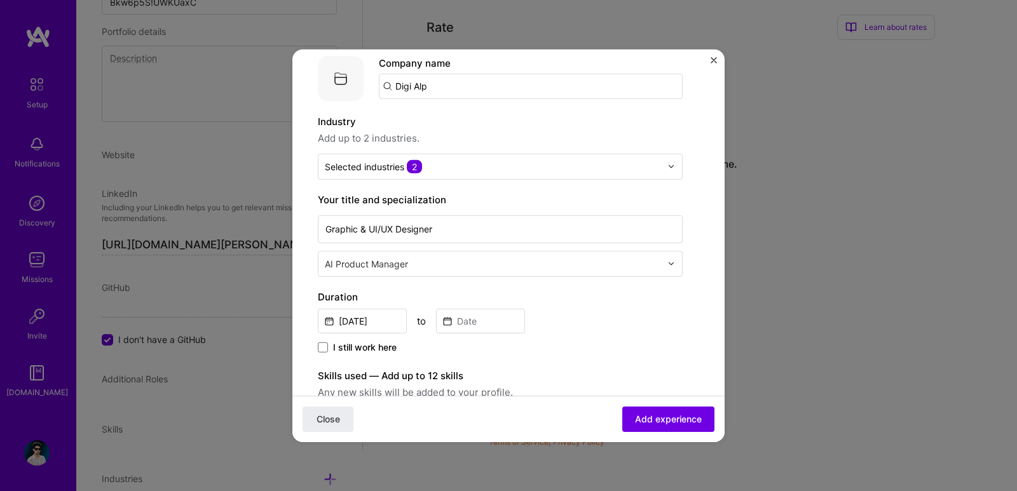
click at [363, 353] on span "I still work here" at bounding box center [365, 347] width 64 height 13
click at [0, 0] on input "I still work here" at bounding box center [0, 0] width 0 height 0
click at [363, 353] on span "I still work here" at bounding box center [365, 347] width 64 height 13
click at [0, 0] on input "I still work here" at bounding box center [0, 0] width 0 height 0
click at [423, 267] on input "text" at bounding box center [494, 263] width 339 height 13
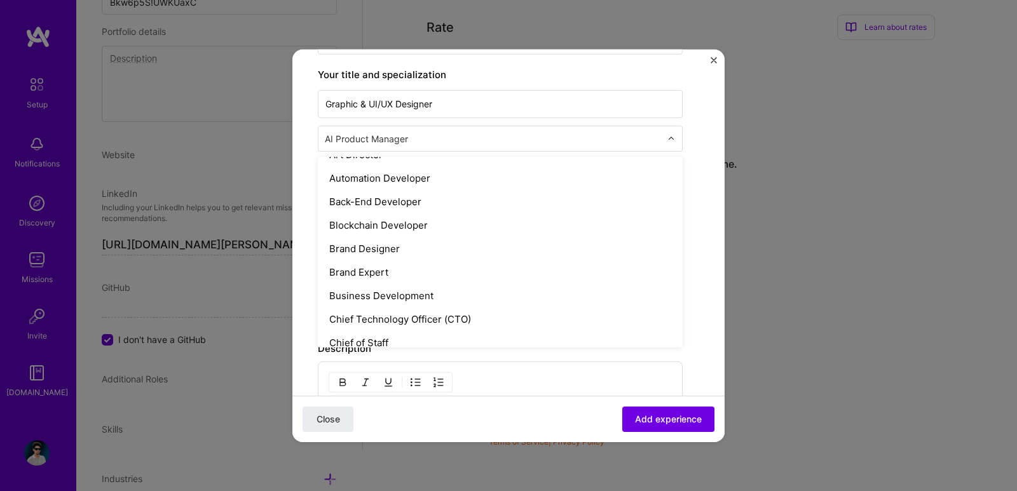
scroll to position [164, 0]
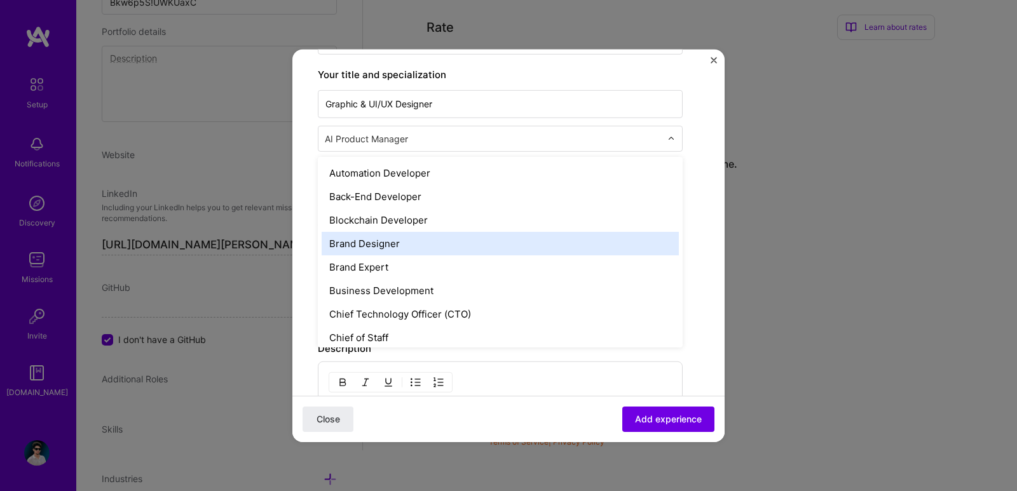
click at [395, 253] on div "Brand Designer" at bounding box center [500, 243] width 357 height 24
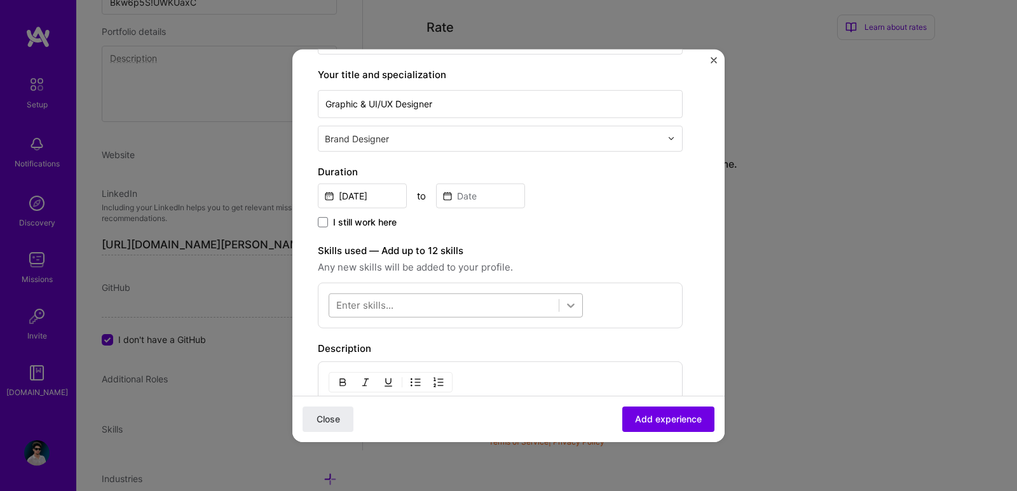
click at [573, 305] on icon at bounding box center [571, 306] width 8 height 4
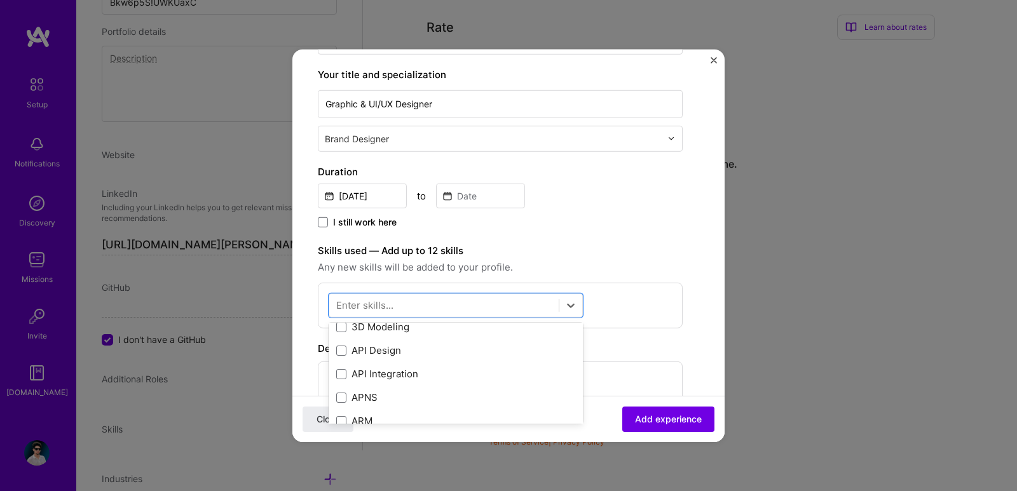
scroll to position [85, 0]
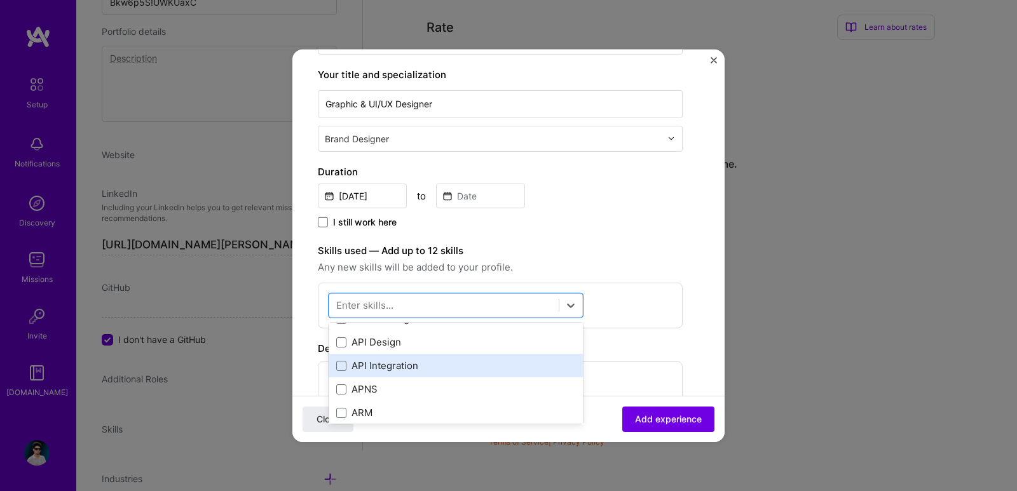
click at [403, 358] on div "API Integration" at bounding box center [456, 366] width 254 height 24
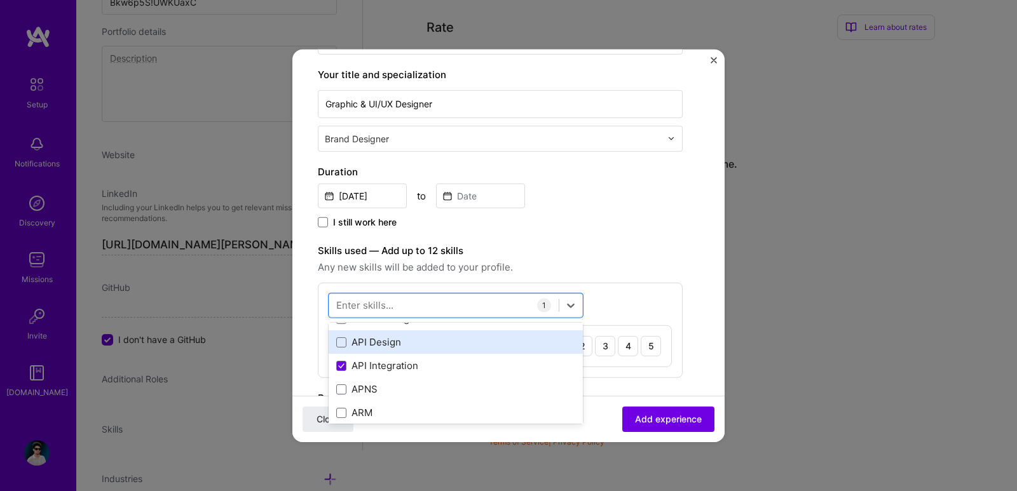
click at [454, 344] on div "API Design" at bounding box center [455, 342] width 239 height 13
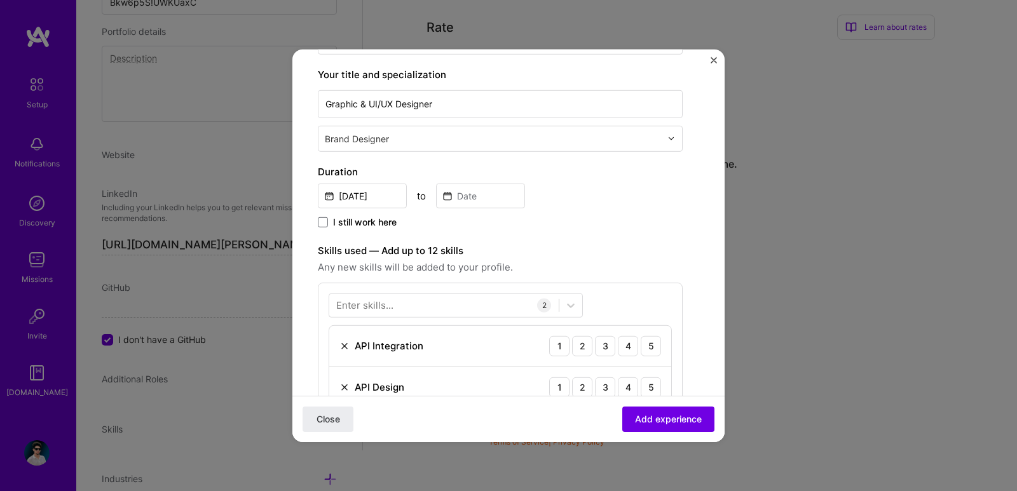
click at [609, 255] on label "Skills used — Add up to 12 skills" at bounding box center [500, 250] width 365 height 15
drag, startPoint x: 632, startPoint y: 408, endPoint x: 630, endPoint y: 415, distance: 7.2
click at [631, 413] on button "Add experience" at bounding box center [668, 419] width 92 height 25
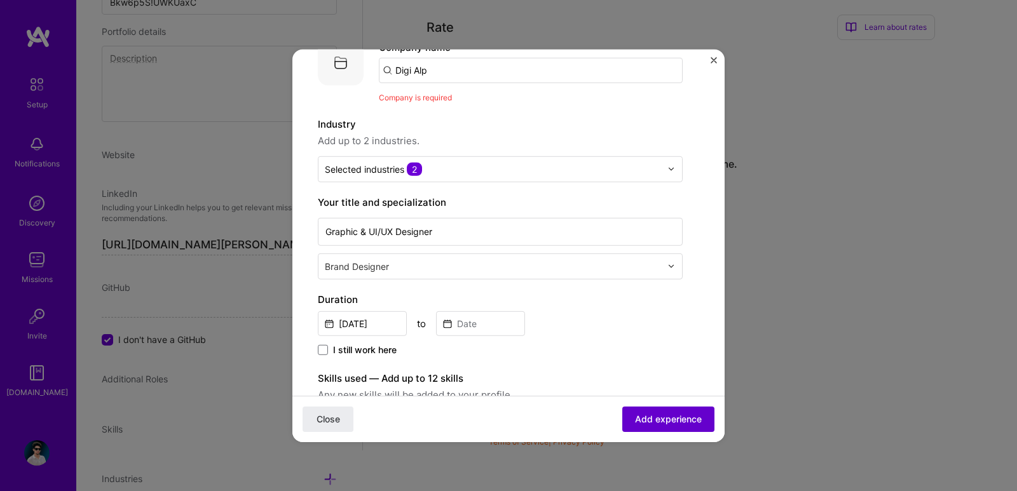
scroll to position [70, 0]
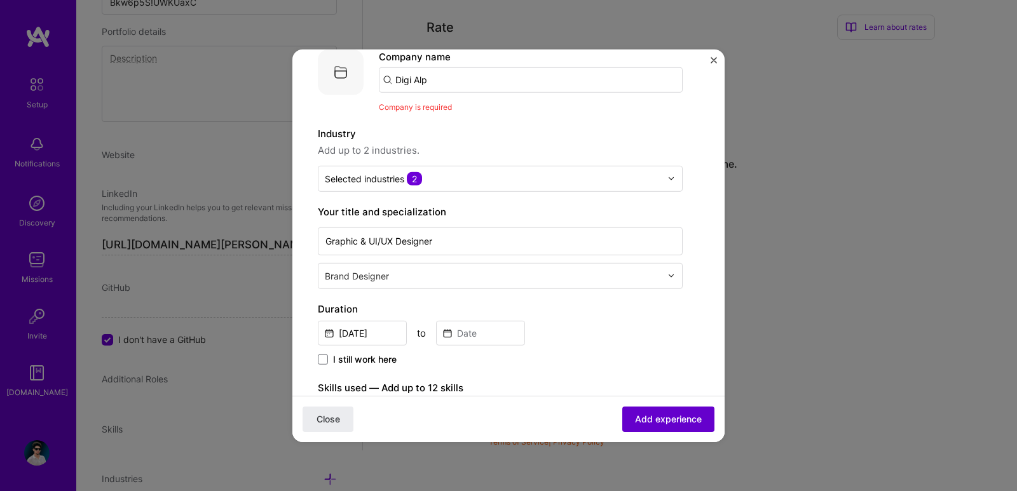
click at [635, 415] on span "Add experience" at bounding box center [668, 419] width 67 height 13
click at [482, 69] on input "Digi Alp" at bounding box center [531, 79] width 304 height 25
drag, startPoint x: 482, startPoint y: 69, endPoint x: 374, endPoint y: 69, distance: 108.0
click at [374, 69] on div "Company logo Company name Digi Alp Company is required" at bounding box center [500, 81] width 365 height 64
type input "VCL International"
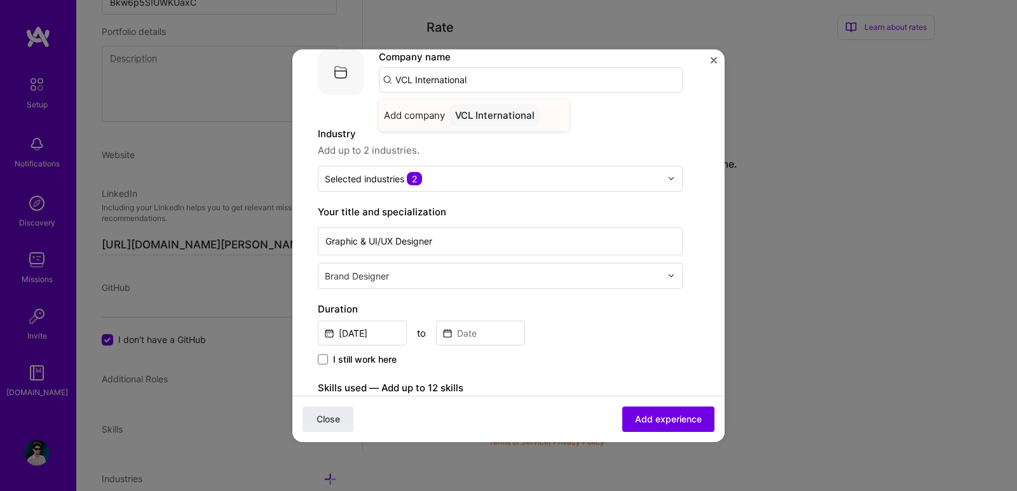
click at [475, 105] on div "VCL International" at bounding box center [495, 115] width 90 height 22
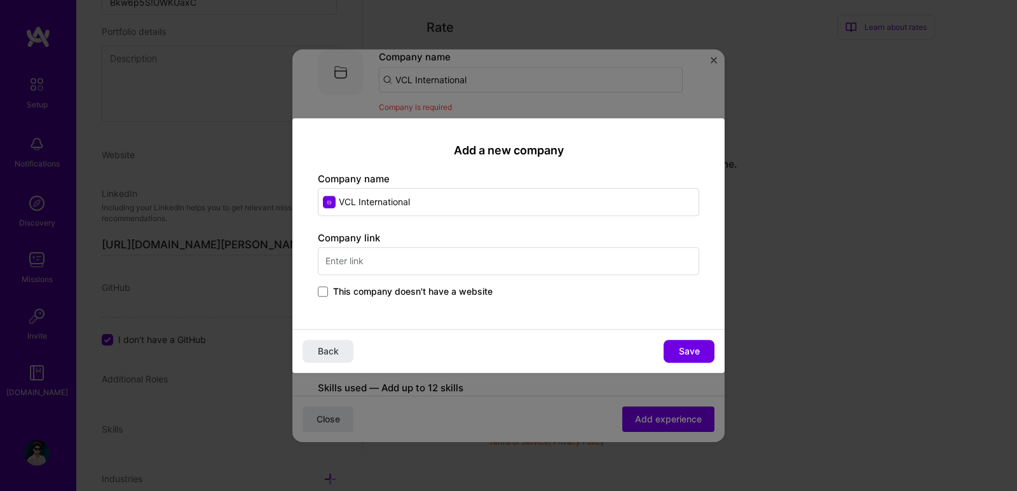
click at [464, 250] on input "text" at bounding box center [508, 261] width 381 height 28
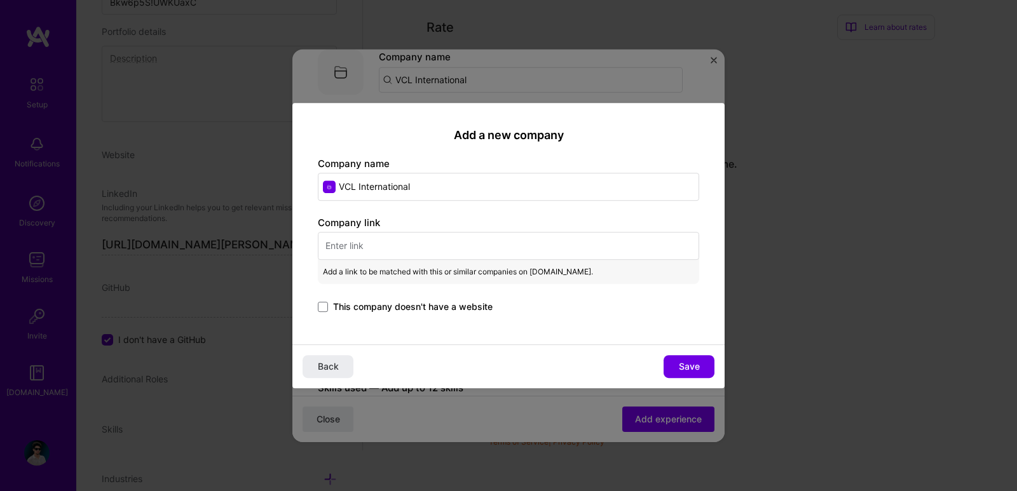
click at [506, 255] on input "text" at bounding box center [508, 246] width 381 height 28
paste input "https://vclintl.com/"
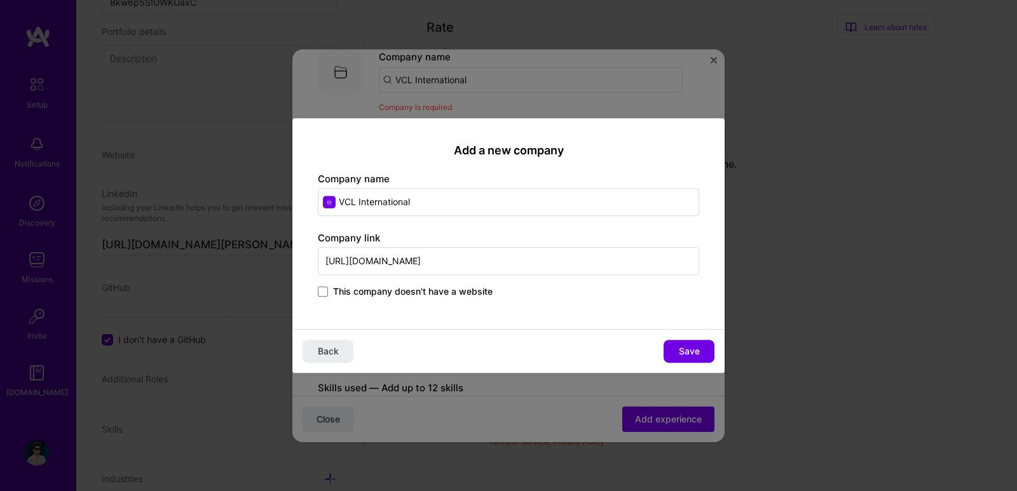
click at [483, 297] on span "This company doesn't have a website" at bounding box center [412, 291] width 159 height 13
click at [0, 0] on input "This company doesn't have a website" at bounding box center [0, 0] width 0 height 0
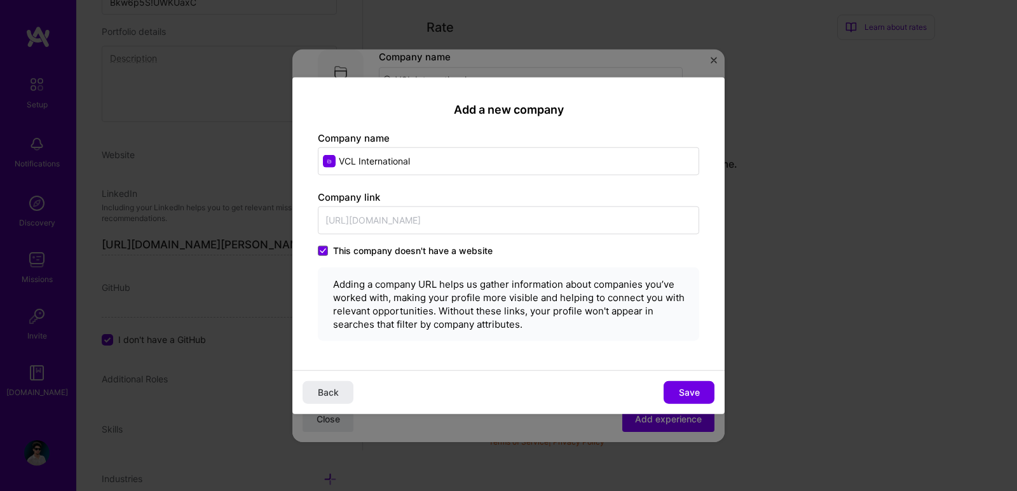
click at [467, 253] on span "This company doesn't have a website" at bounding box center [412, 251] width 159 height 13
click at [0, 0] on input "This company doesn't have a website" at bounding box center [0, 0] width 0 height 0
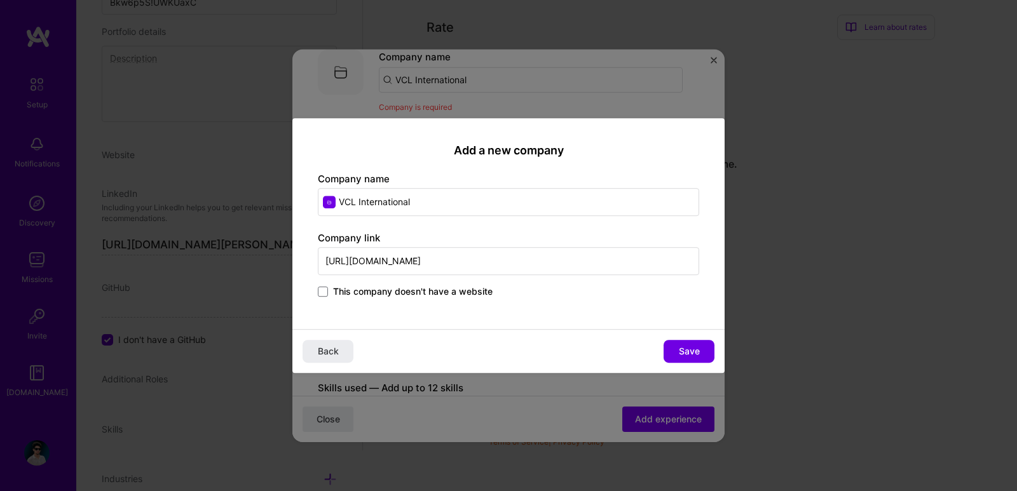
click at [456, 240] on div "Company link https://vclintl.com/ This company doesn't have a website" at bounding box center [508, 265] width 381 height 69
click at [682, 348] on span "Save" at bounding box center [689, 351] width 21 height 13
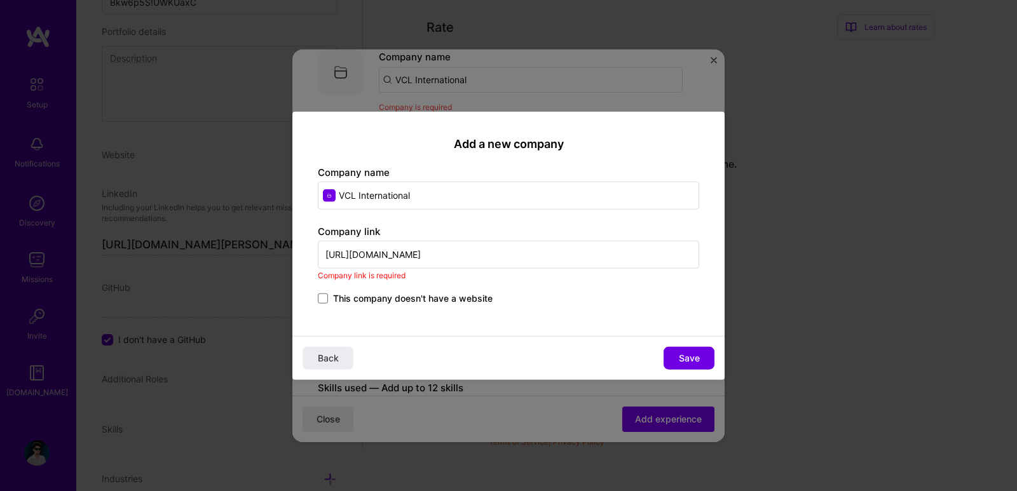
click at [463, 263] on input "https://vclintl.com/" at bounding box center [508, 255] width 381 height 28
drag, startPoint x: 356, startPoint y: 253, endPoint x: 292, endPoint y: 272, distance: 67.6
click at [292, 272] on div "Add a new company Company name VCL International Company link https://vclintl.c…" at bounding box center [508, 245] width 1017 height 491
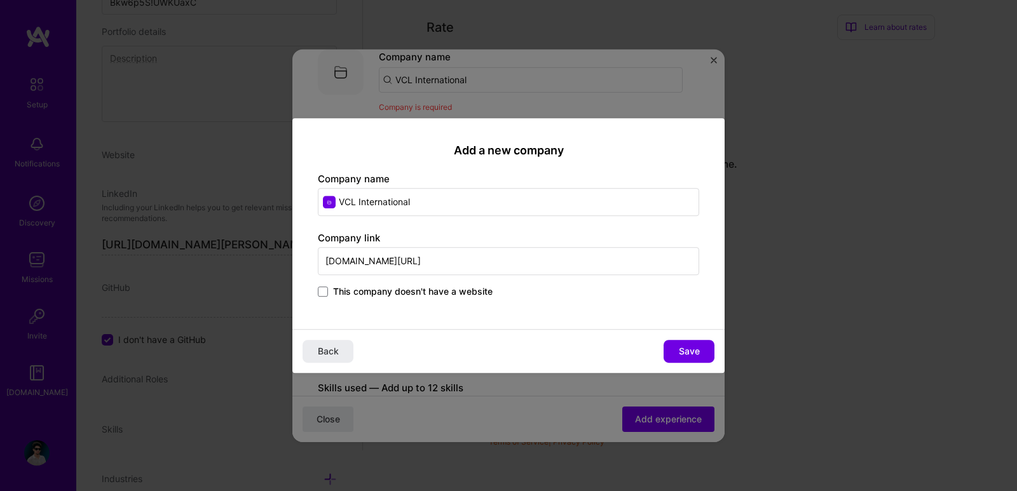
click at [411, 265] on input "www.vclintl.com/" at bounding box center [508, 261] width 381 height 28
type input "www.vclintl.com"
click at [682, 348] on span "Save" at bounding box center [689, 351] width 21 height 13
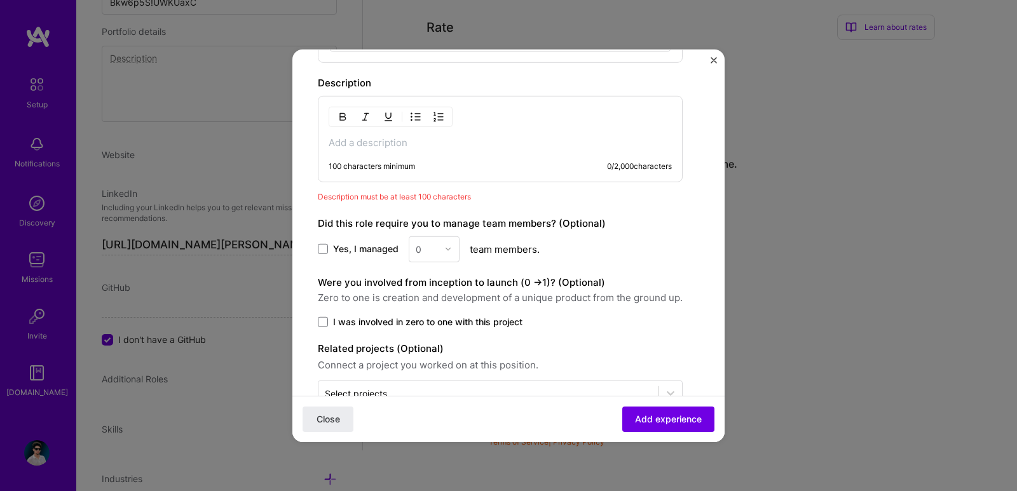
scroll to position [600, 0]
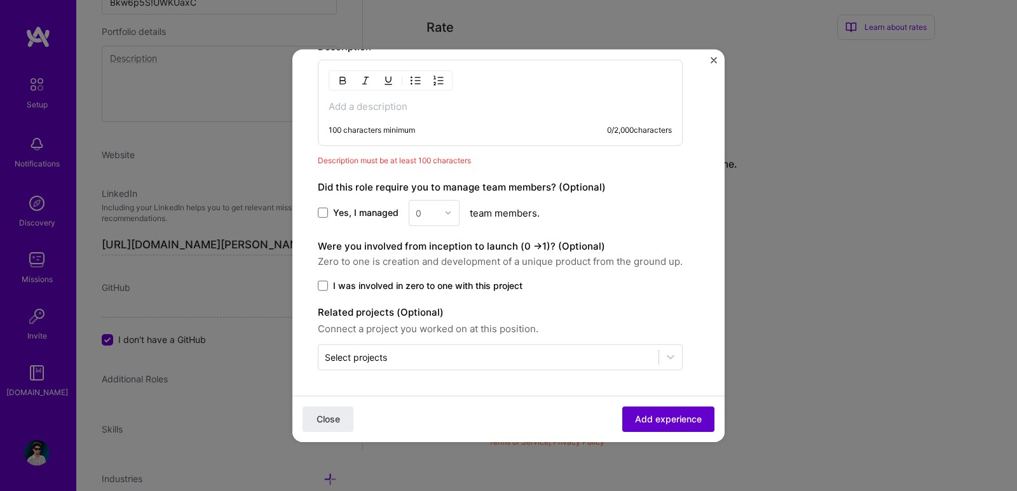
click at [635, 412] on span "Add experience" at bounding box center [668, 418] width 67 height 13
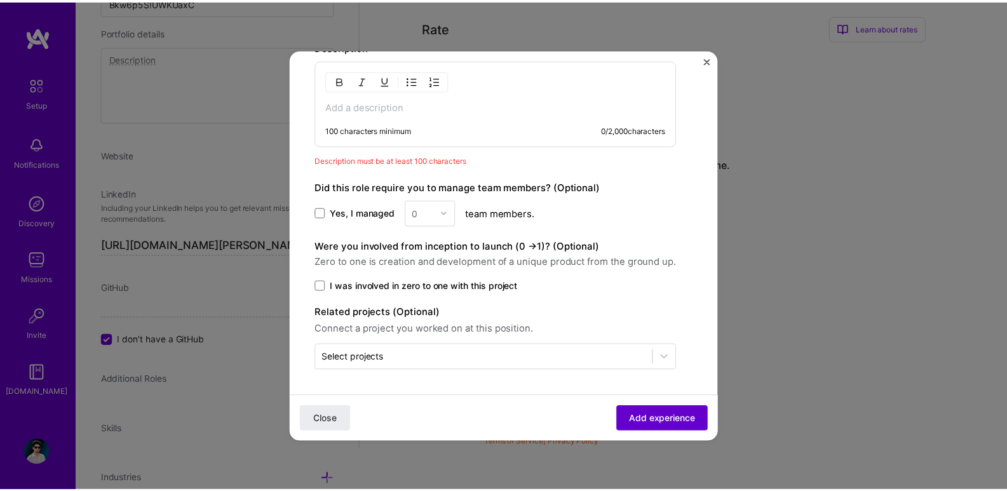
scroll to position [581, 0]
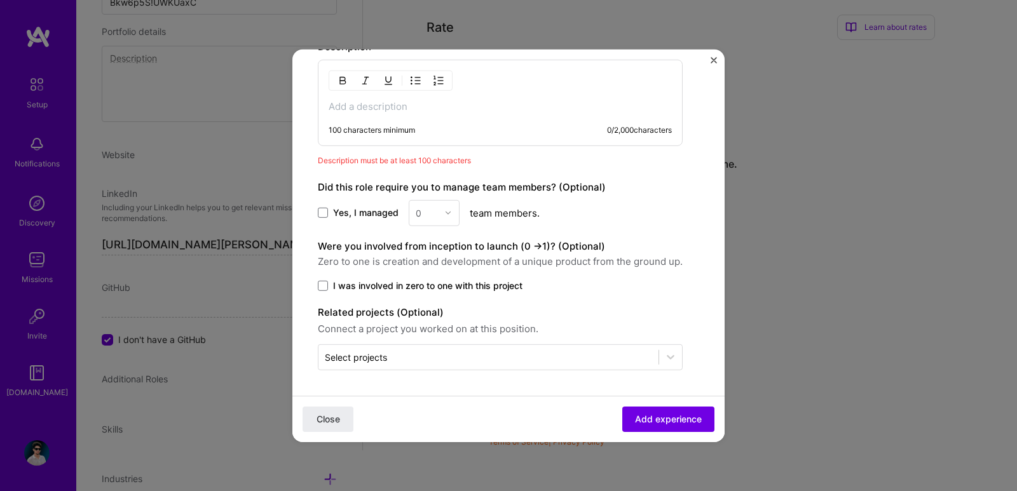
click at [714, 62] on img "Close" at bounding box center [713, 60] width 6 height 6
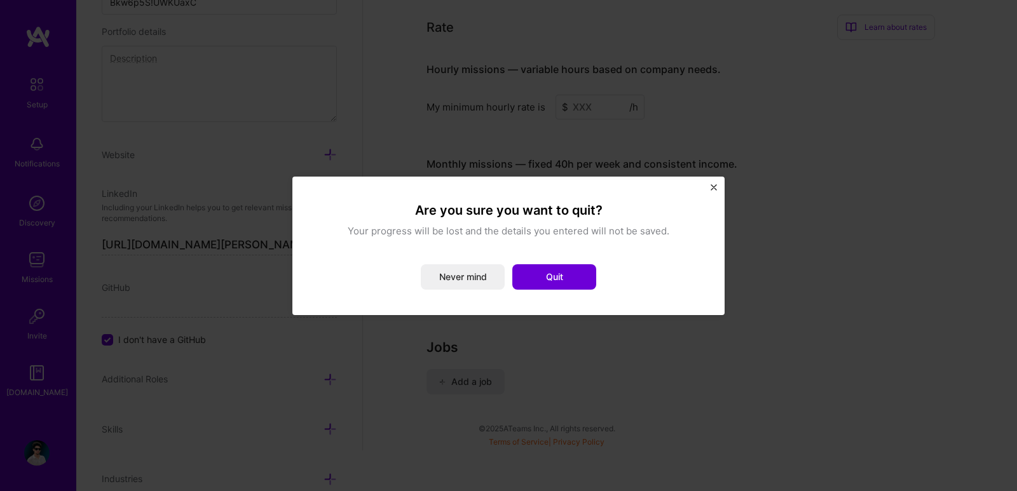
click at [525, 265] on button "Quit" at bounding box center [554, 276] width 84 height 25
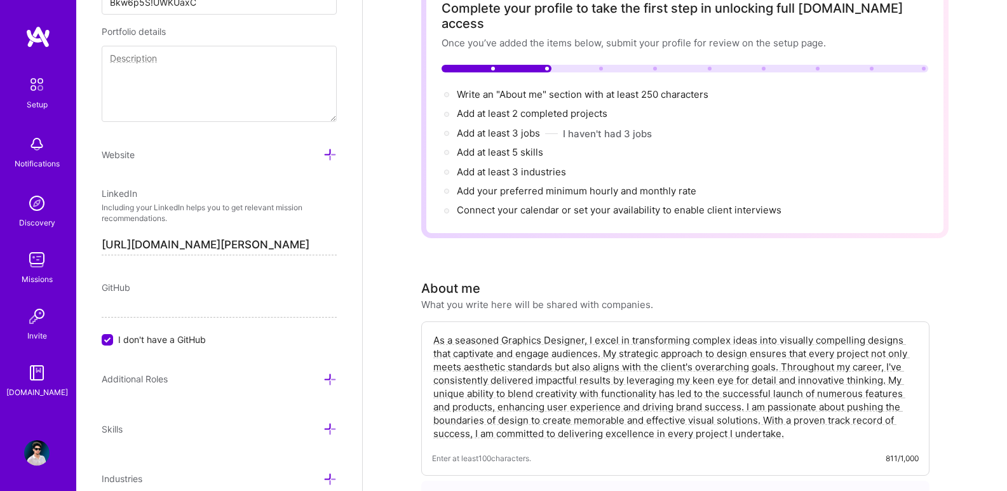
scroll to position [0, 0]
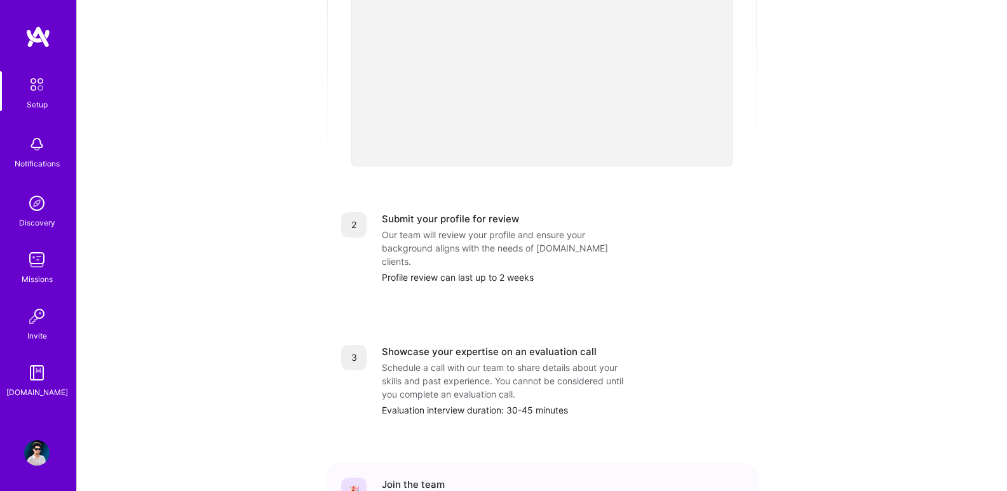
scroll to position [475, 0]
